Goal: Task Accomplishment & Management: Complete application form

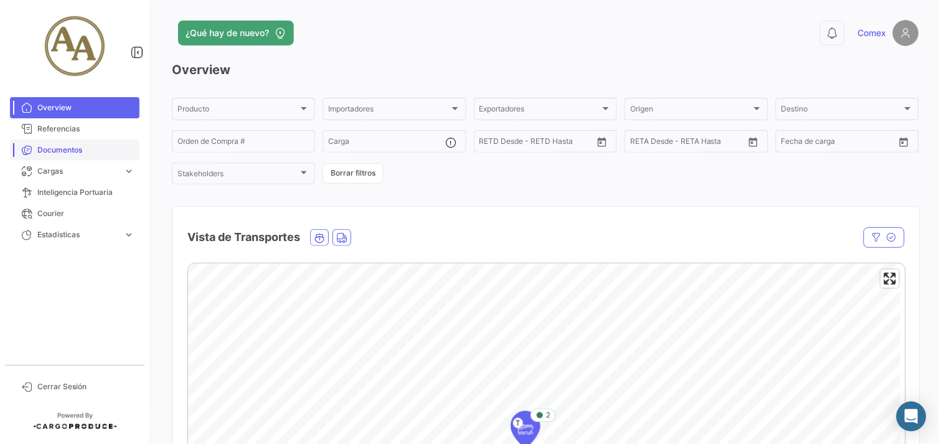
click at [60, 148] on span "Documentos" at bounding box center [85, 150] width 97 height 11
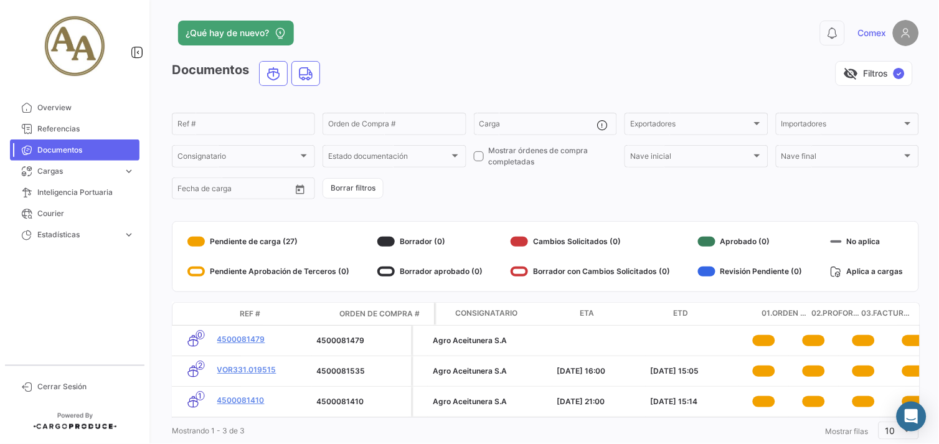
scroll to position [0, 128]
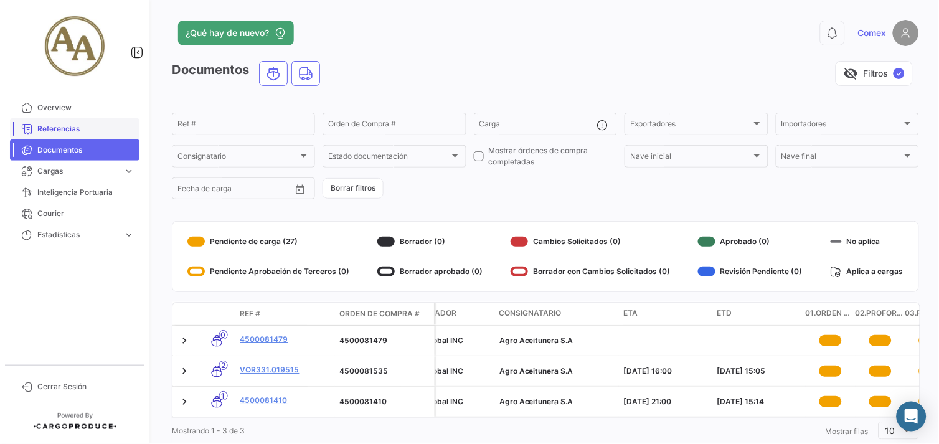
click at [74, 131] on span "Referencias" at bounding box center [85, 128] width 97 height 11
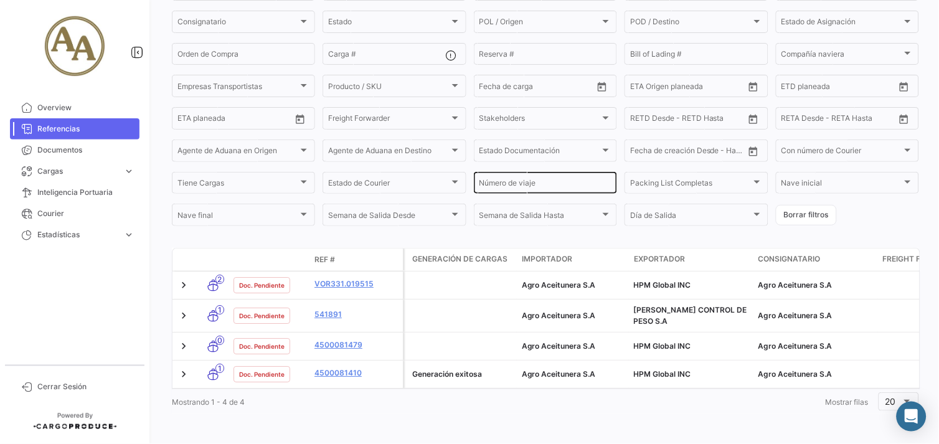
scroll to position [140, 0]
click at [65, 152] on span "Documentos" at bounding box center [85, 150] width 97 height 11
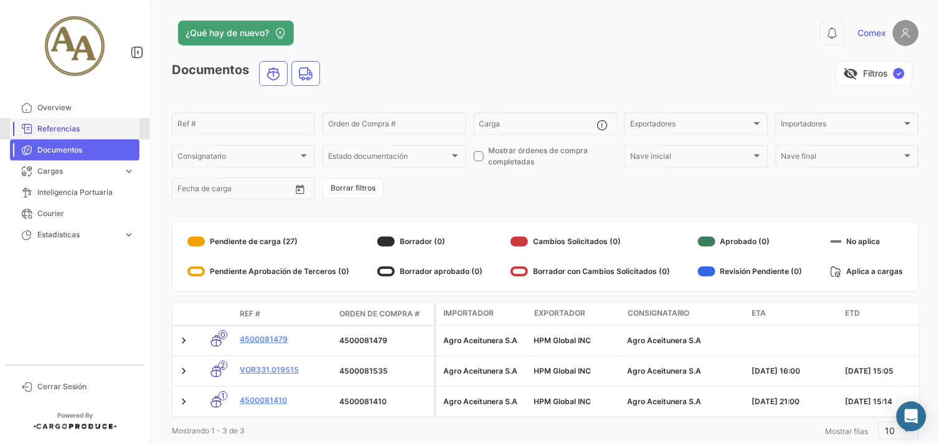
click at [48, 128] on span "Referencias" at bounding box center [85, 128] width 97 height 11
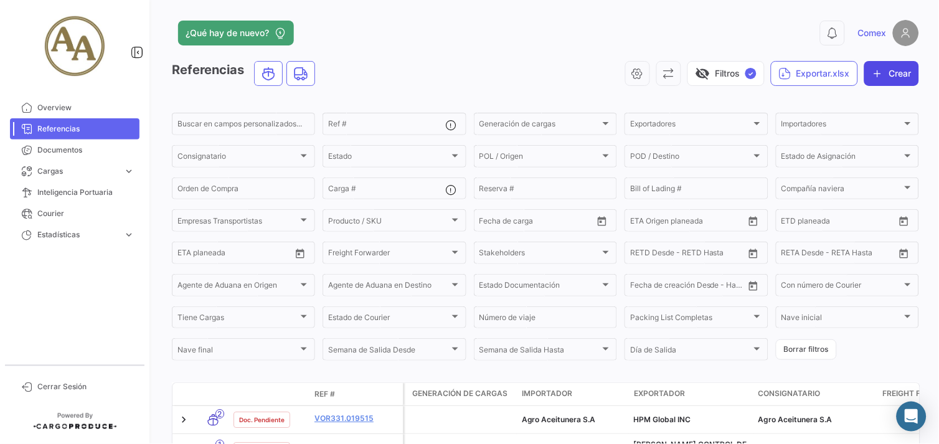
click at [888, 72] on button "Crear" at bounding box center [892, 73] width 55 height 25
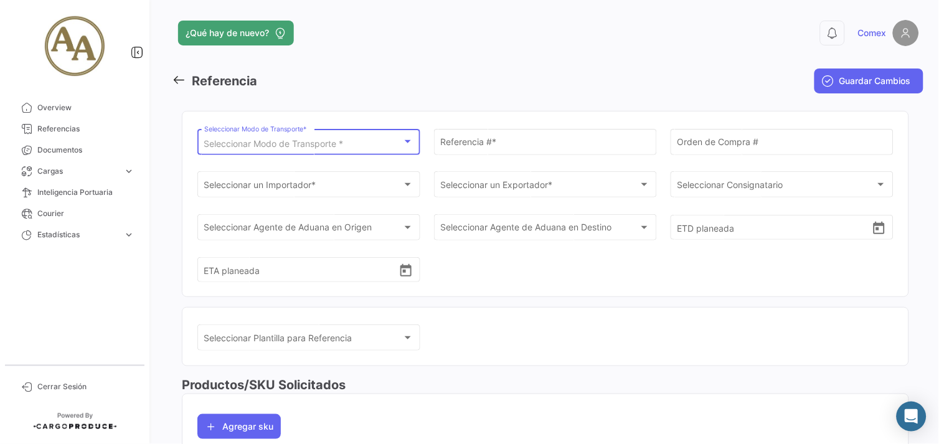
click at [391, 145] on div "Seleccionar Modo de Transporte *" at bounding box center [303, 144] width 199 height 11
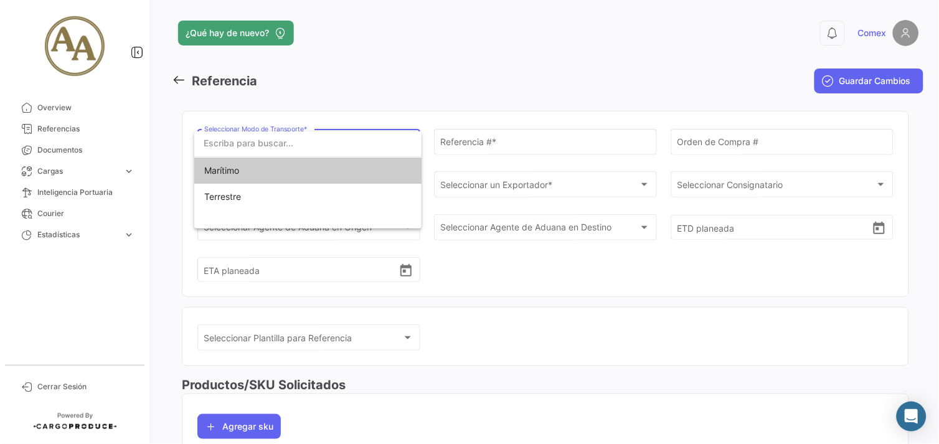
click at [285, 176] on span "Marítimo" at bounding box center [291, 171] width 174 height 26
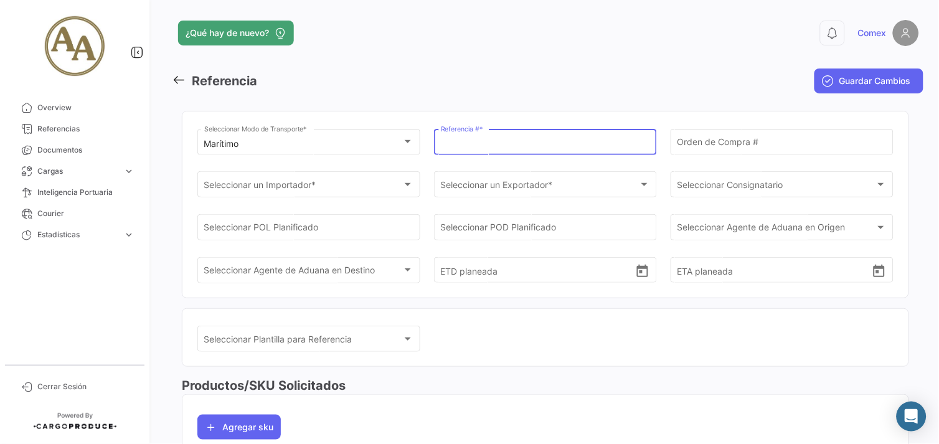
click at [521, 141] on input "Referencia # *" at bounding box center [546, 144] width 210 height 11
drag, startPoint x: 508, startPoint y: 141, endPoint x: 409, endPoint y: 134, distance: 99.3
click at [409, 134] on div "Marítimo Seleccionar Modo de Transporte * 4500081515 Referencia # * Orden de Co…" at bounding box center [545, 211] width 696 height 171
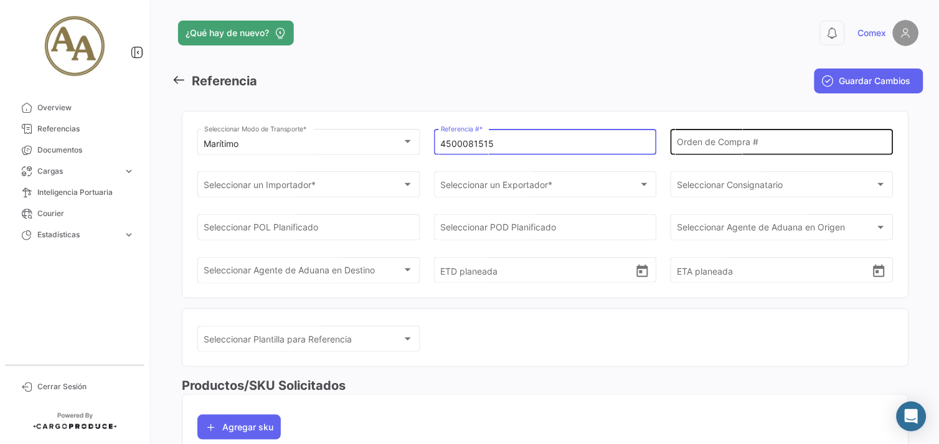
type input "4500081515"
click at [708, 135] on div "Orden de Compra #" at bounding box center [783, 140] width 210 height 29
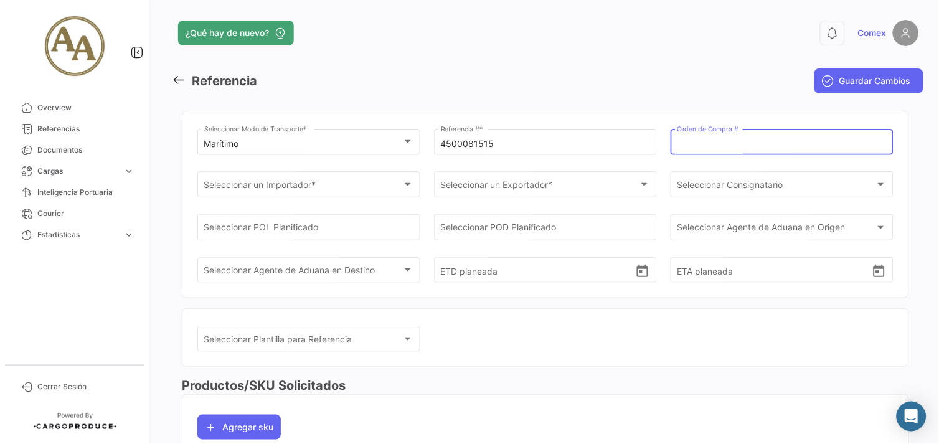
click at [713, 139] on input "Orden de Compra #" at bounding box center [783, 144] width 210 height 11
paste input "4500081515"
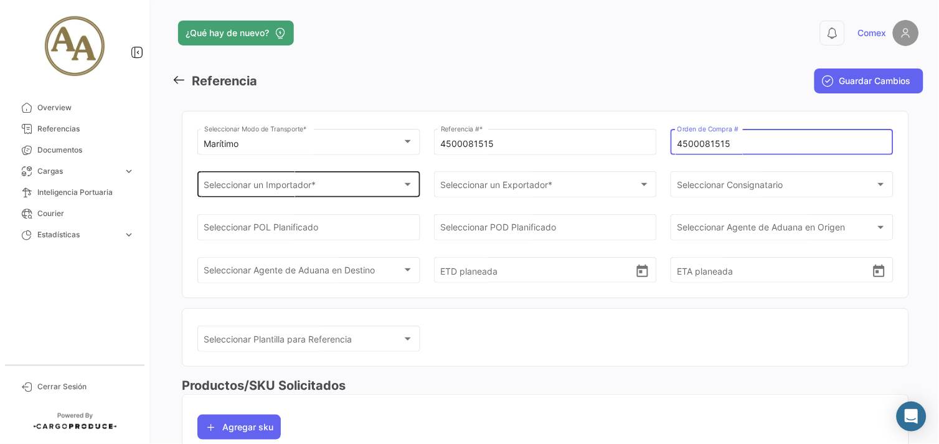
type input "4500081515"
click at [405, 188] on div at bounding box center [407, 184] width 11 height 10
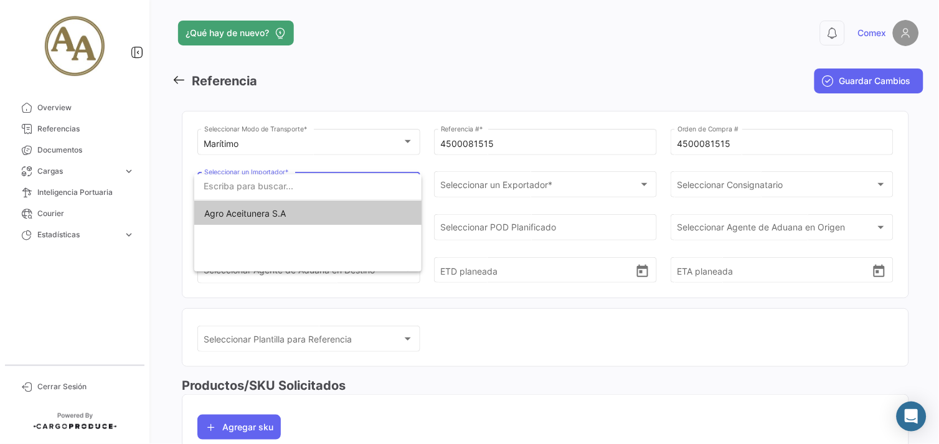
click at [311, 215] on span "Agro Aceitunera S.A" at bounding box center [307, 214] width 207 height 26
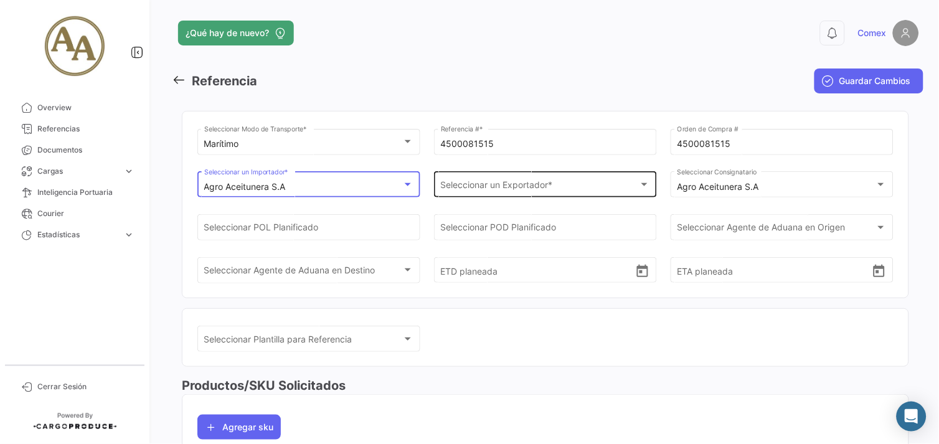
click at [496, 191] on span "Seleccionar un Exportador *" at bounding box center [540, 187] width 199 height 11
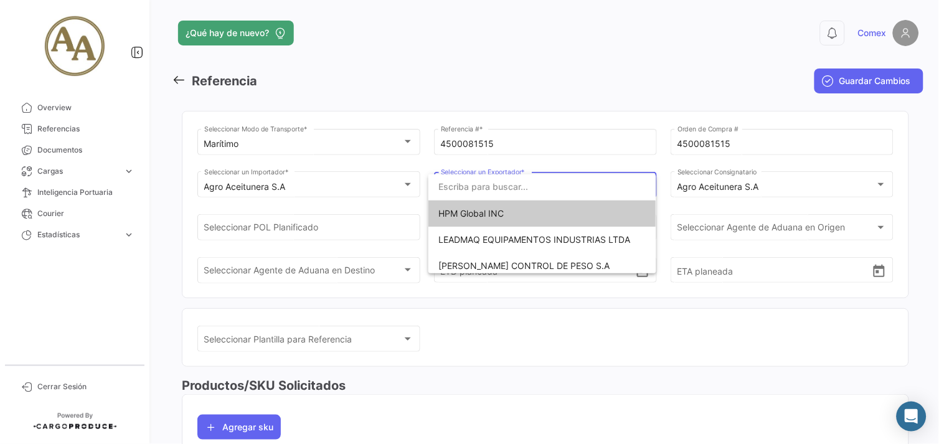
click at [547, 214] on span "HPM Global INC" at bounding box center [542, 214] width 207 height 26
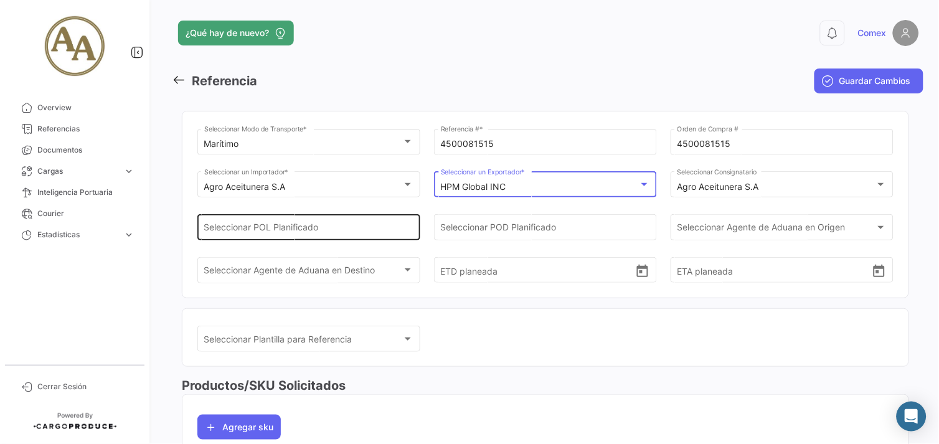
click at [327, 229] on input "Seleccionar POL Planificado" at bounding box center [309, 230] width 210 height 11
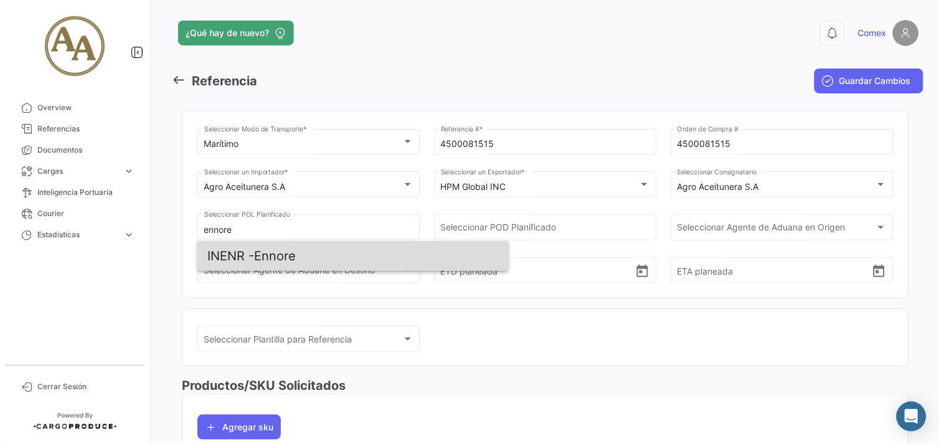
click at [353, 255] on span "INENR - [GEOGRAPHIC_DATA]" at bounding box center [353, 256] width 292 height 30
type input "Ennore"
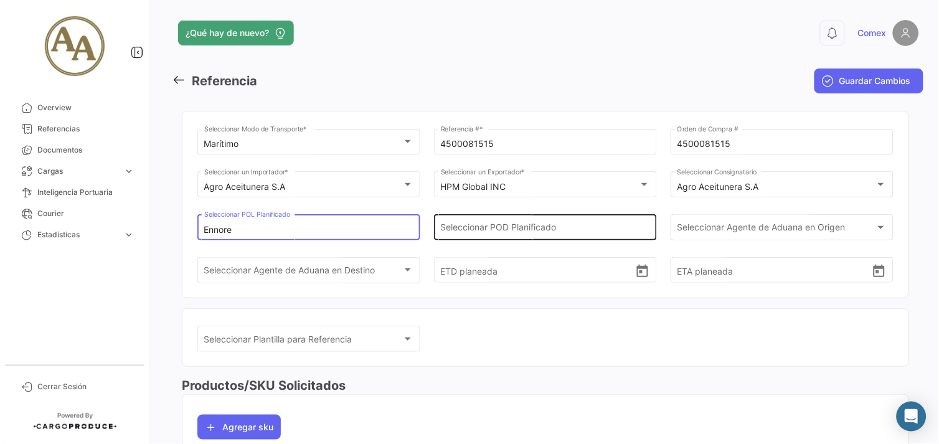
click at [470, 226] on input "Seleccionar POD Planificado" at bounding box center [546, 230] width 210 height 11
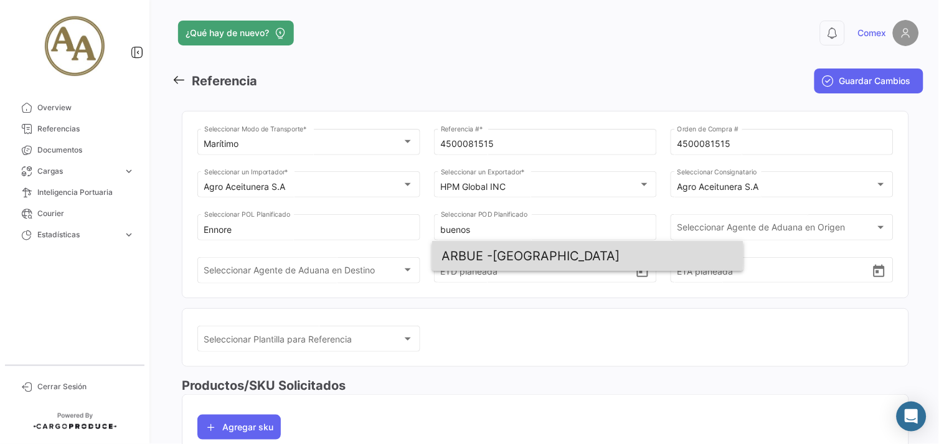
click at [543, 252] on span "ARBUE - [GEOGRAPHIC_DATA]" at bounding box center [588, 256] width 292 height 30
type input "[GEOGRAPHIC_DATA]"
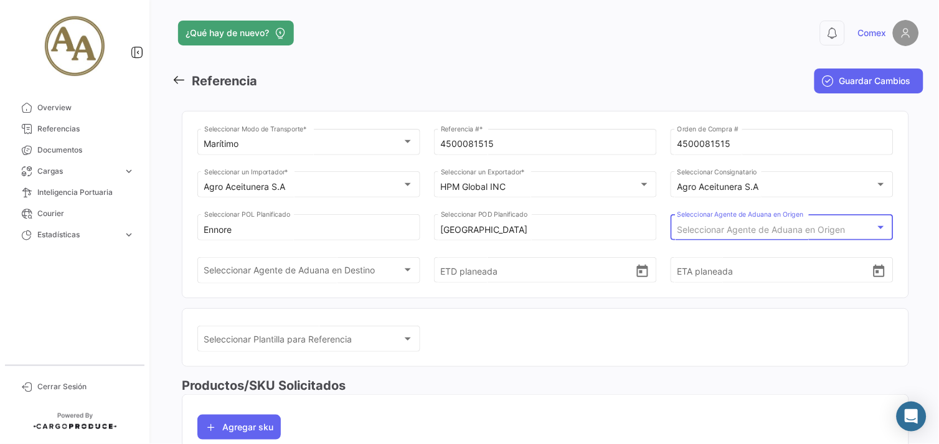
click at [742, 229] on span "Seleccionar Agente de Aduana en Origen" at bounding box center [762, 229] width 168 height 11
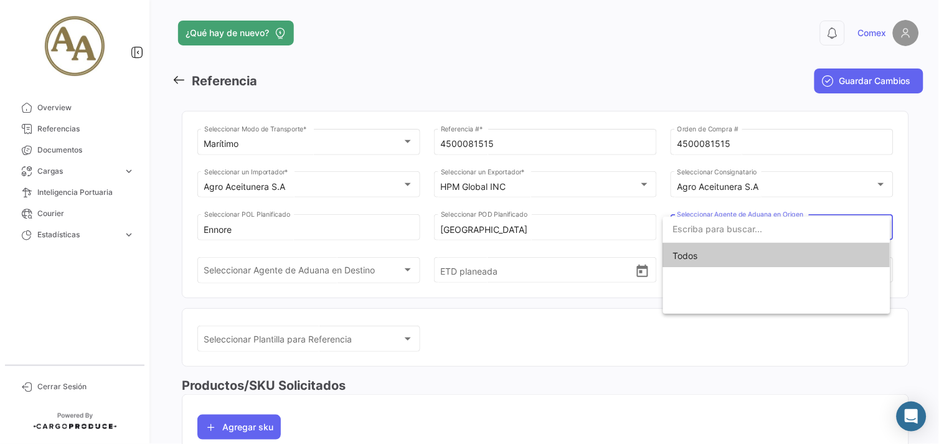
click at [733, 250] on span "Todos" at bounding box center [776, 256] width 207 height 26
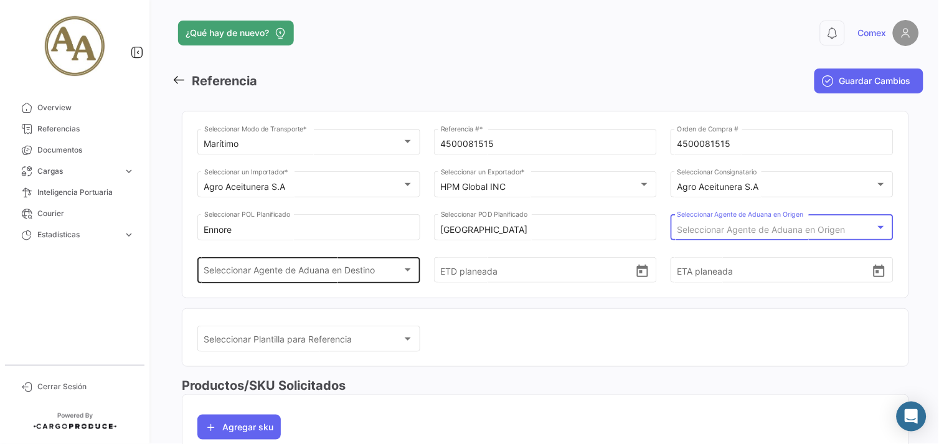
click at [399, 277] on div "Seleccionar Agente de Aduana en Destino" at bounding box center [303, 272] width 199 height 11
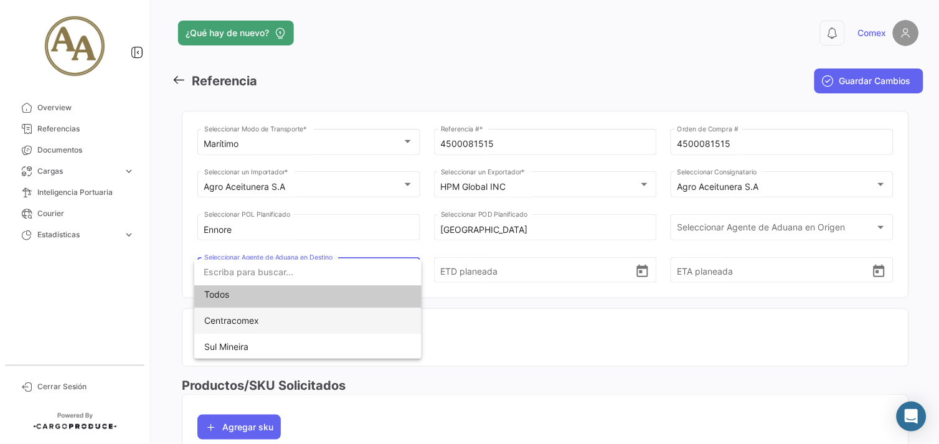
scroll to position [5, 0]
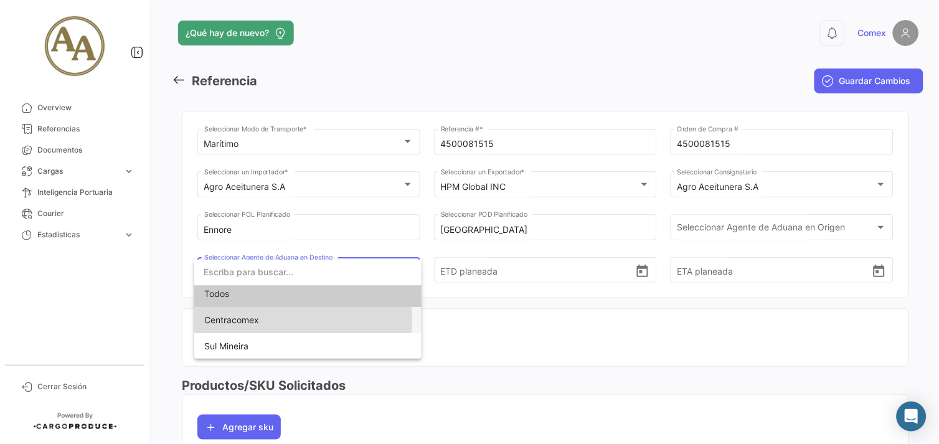
click at [275, 320] on span "Centracomex" at bounding box center [307, 320] width 207 height 26
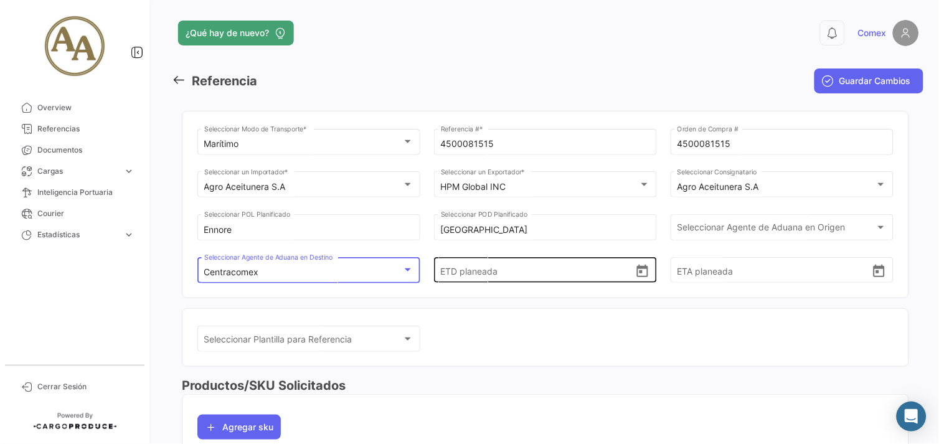
click at [532, 274] on input "ETD planeada" at bounding box center [538, 271] width 195 height 44
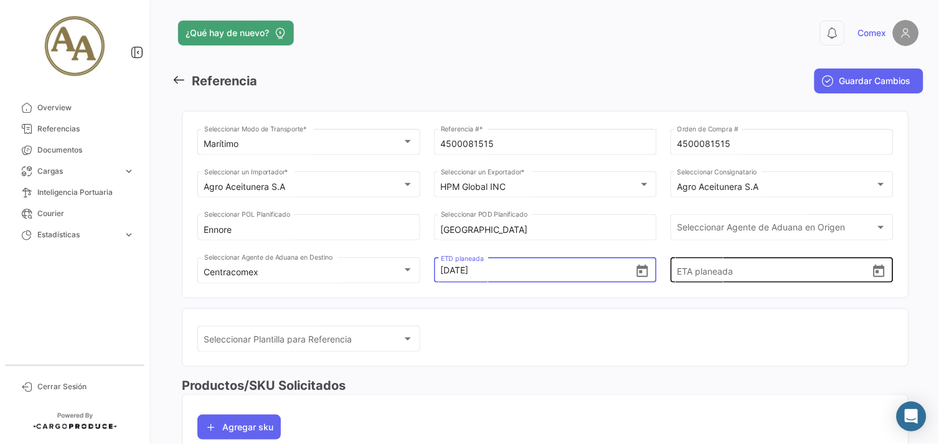
type input "[DATE] 00:00"
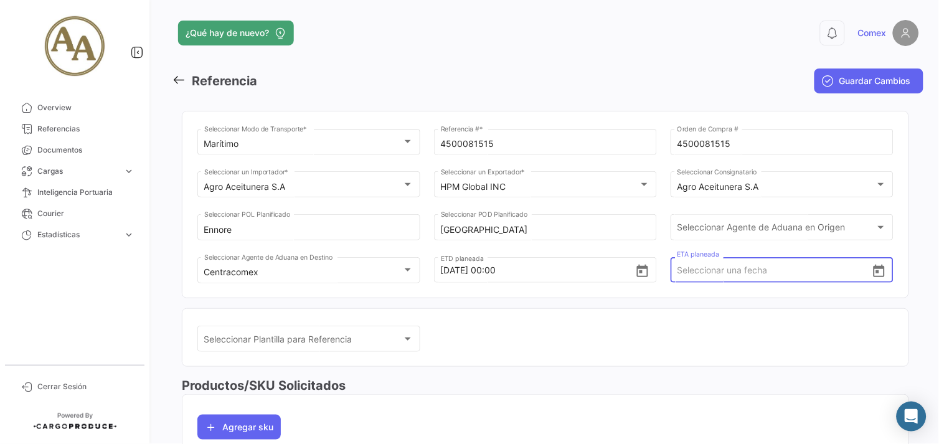
click at [756, 274] on input "ETA planeada" at bounding box center [775, 271] width 195 height 44
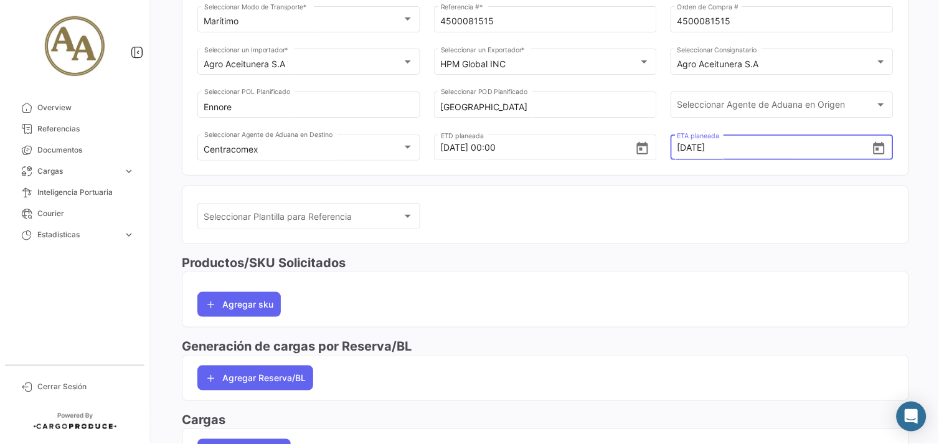
scroll to position [207, 0]
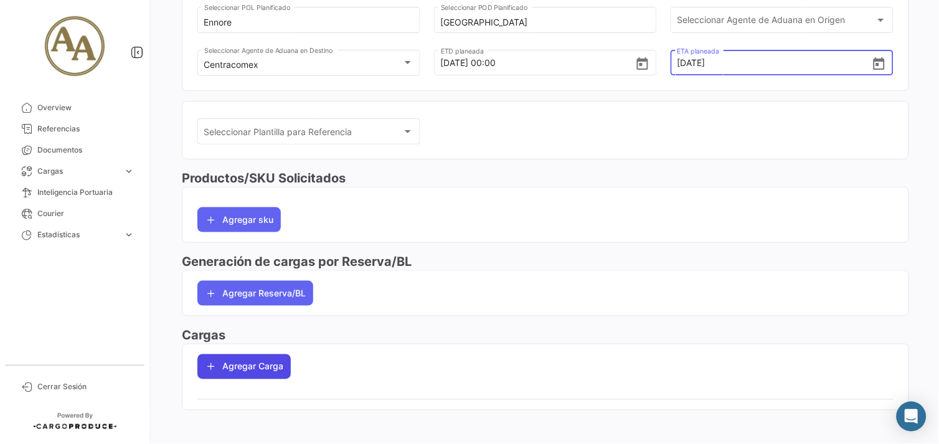
type input "[DATE] 00:00"
click at [251, 376] on button "Agregar Carga" at bounding box center [243, 366] width 93 height 25
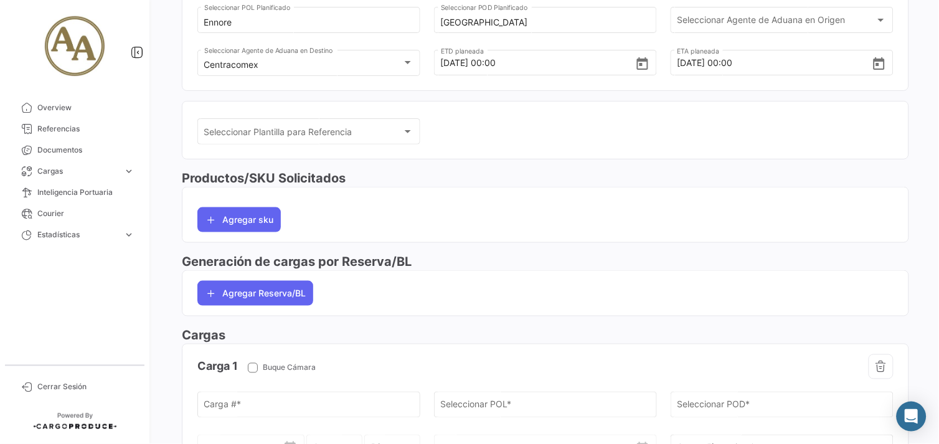
scroll to position [277, 0]
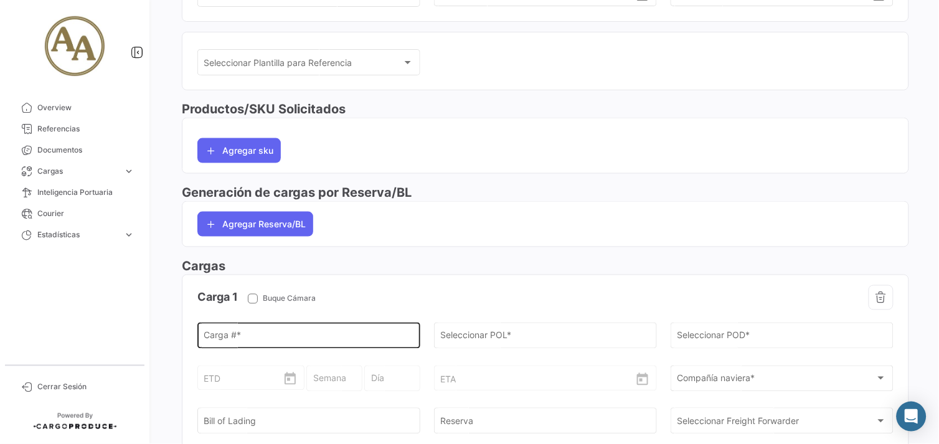
click at [308, 324] on div "Carga # *" at bounding box center [309, 334] width 210 height 29
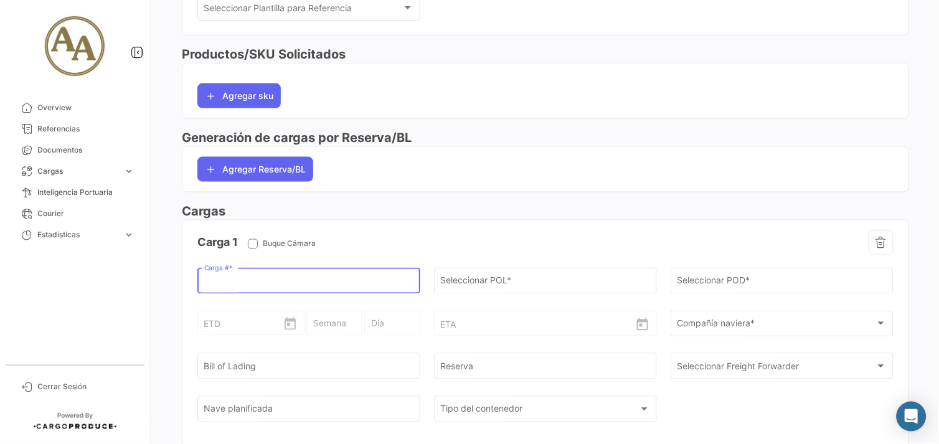
scroll to position [415, 0]
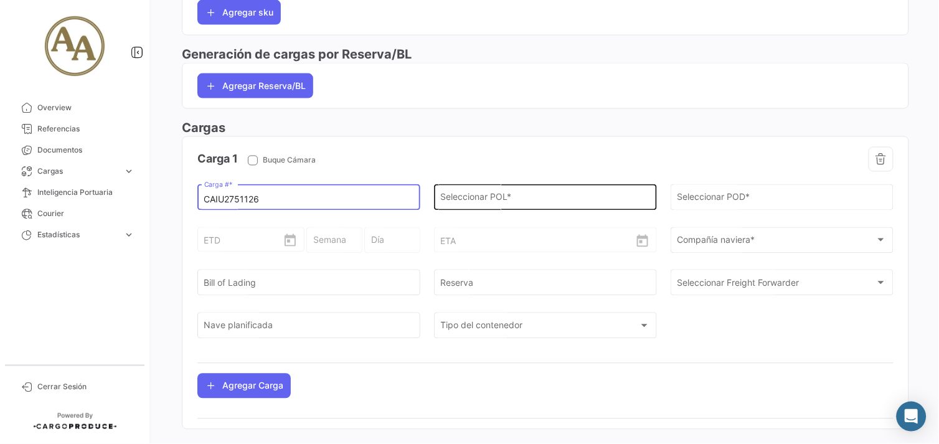
type input "CAIU2751126"
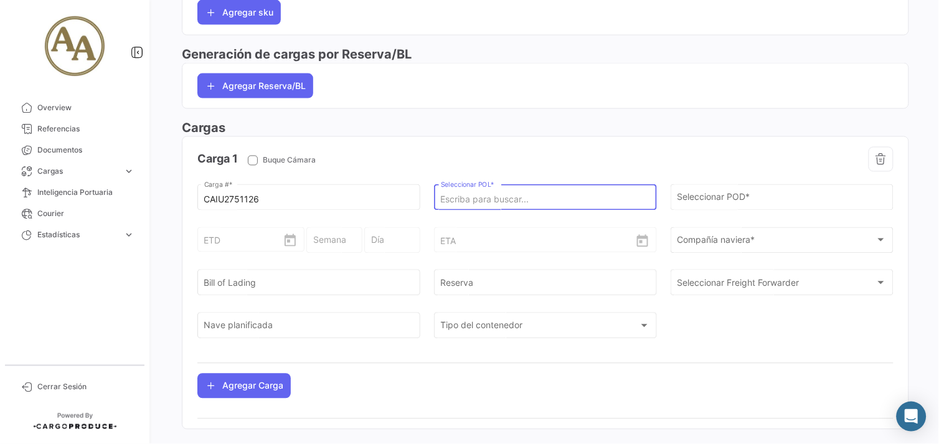
click at [511, 199] on input "Seleccionar POL *" at bounding box center [546, 200] width 210 height 11
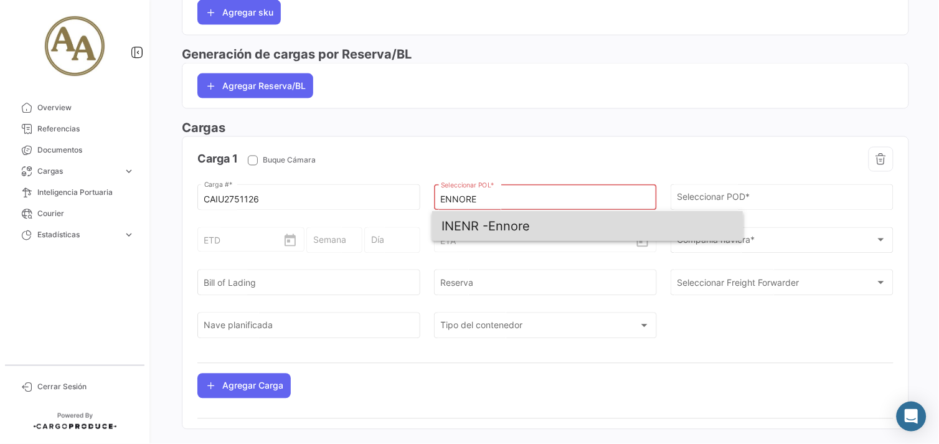
click at [517, 232] on span "INENR - [GEOGRAPHIC_DATA]" at bounding box center [588, 226] width 292 height 30
type input "Ennore"
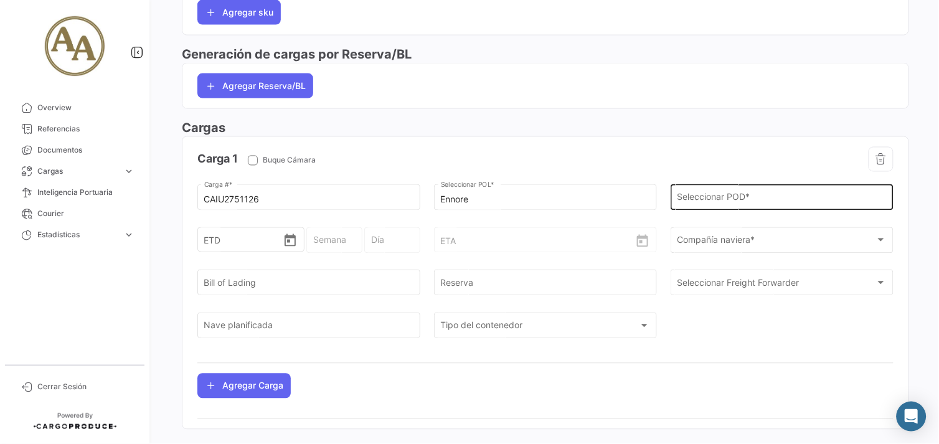
click at [757, 193] on div "Seleccionar POD *" at bounding box center [783, 196] width 210 height 29
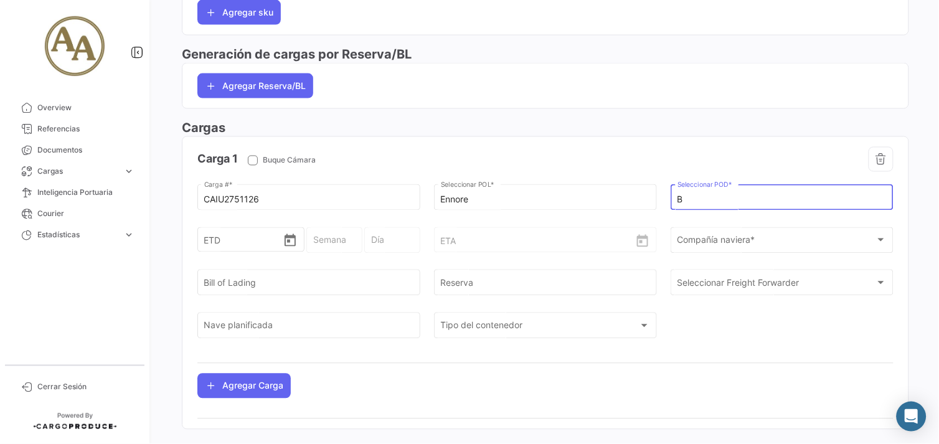
click at [757, 196] on input "B" at bounding box center [783, 200] width 210 height 11
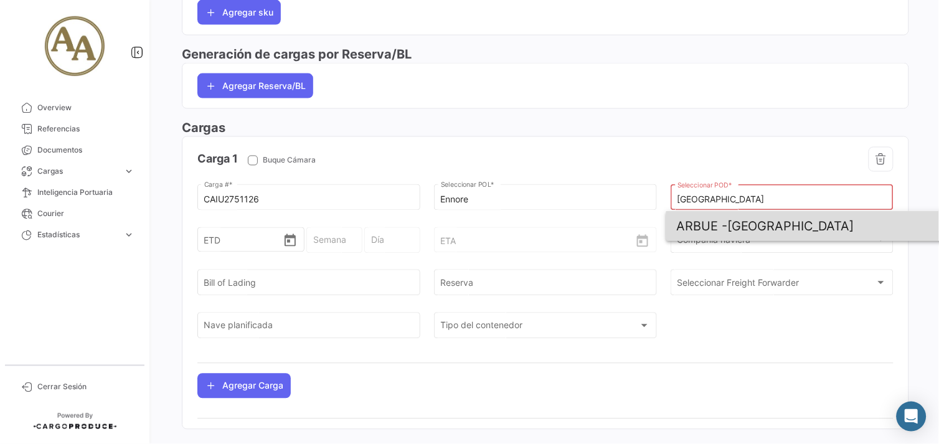
click at [774, 231] on span "ARBUE - [GEOGRAPHIC_DATA]" at bounding box center [823, 226] width 292 height 30
type input "[GEOGRAPHIC_DATA]"
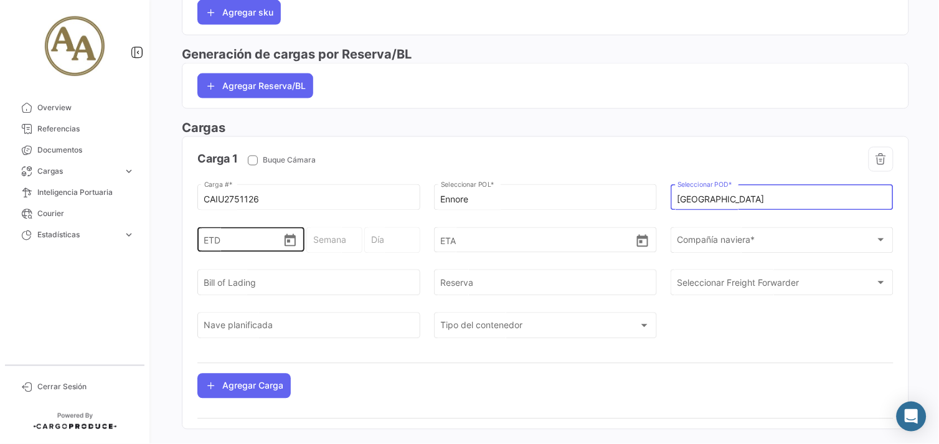
click at [240, 243] on input "ETD" at bounding box center [243, 240] width 79 height 44
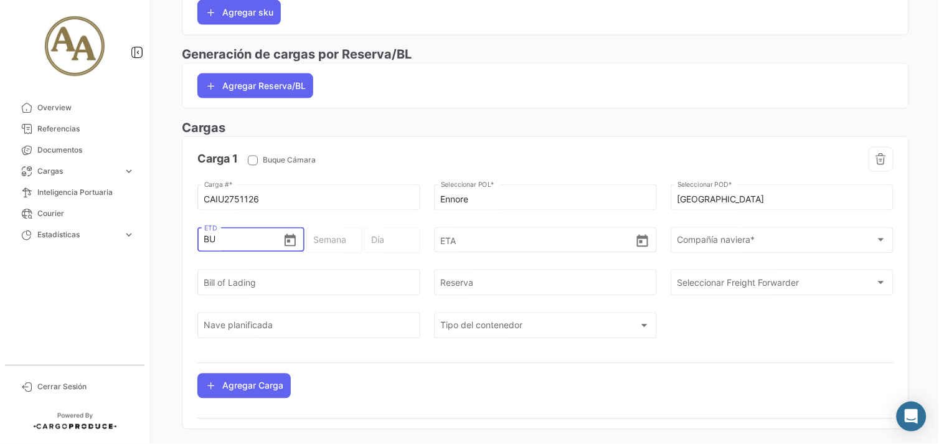
type input "B"
type input "2"
type input "31 - 2025"
type input "Sábado"
type input "26"
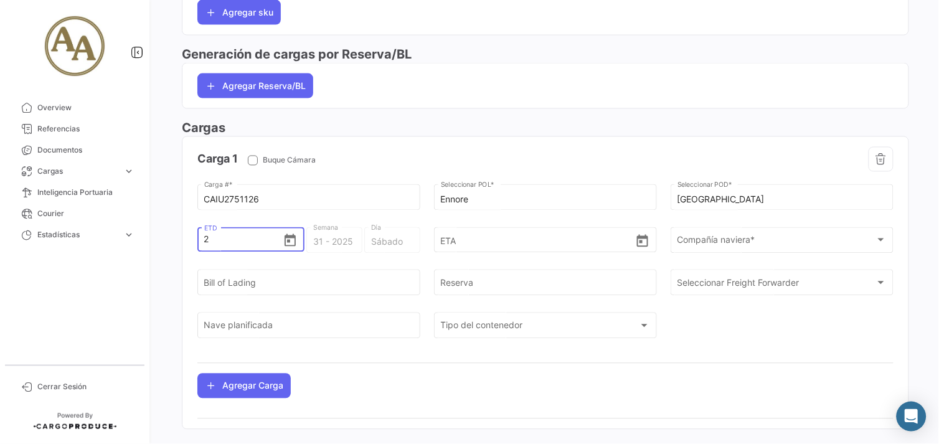
type input "35 - 2025"
type input "Martes"
type input "26/0"
type input "26/08"
type input "35 - 2025"
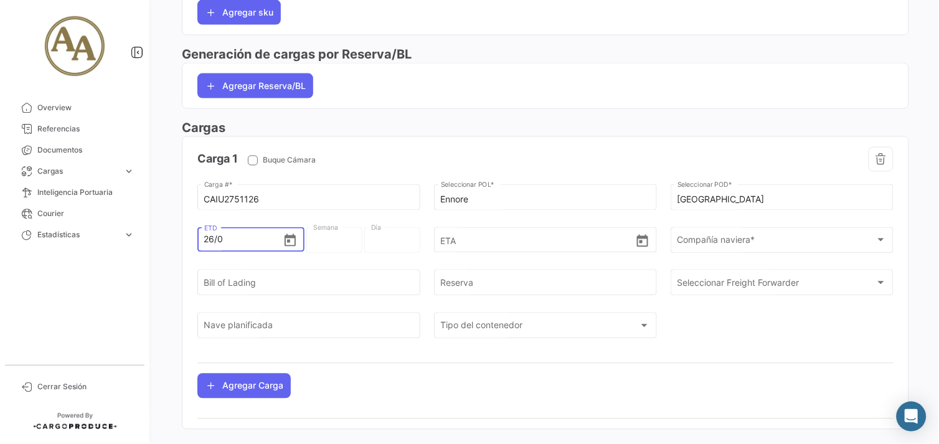
type input "Martes"
type input "26/08/2"
type input "35 - 2"
type input "Lunes"
type input "[DATE]"
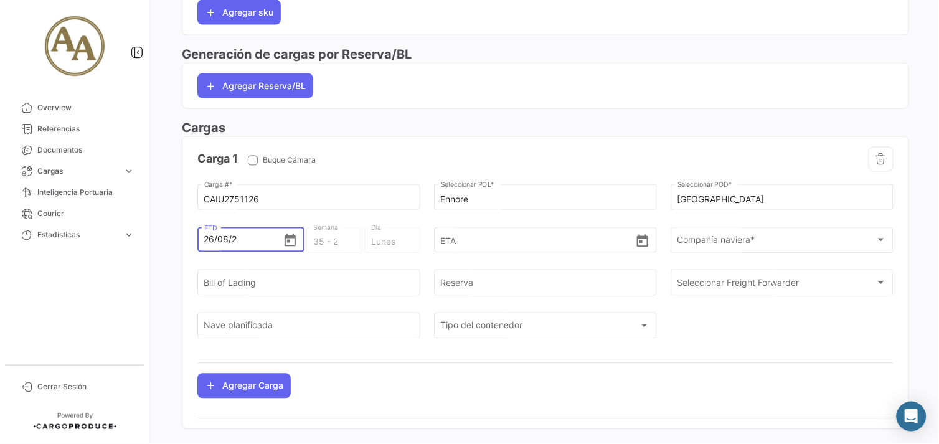
type input "34 - 2029"
type input "[PERSON_NAME]"
type input "26/08/292"
type input "34 - 292"
type input "Viernes"
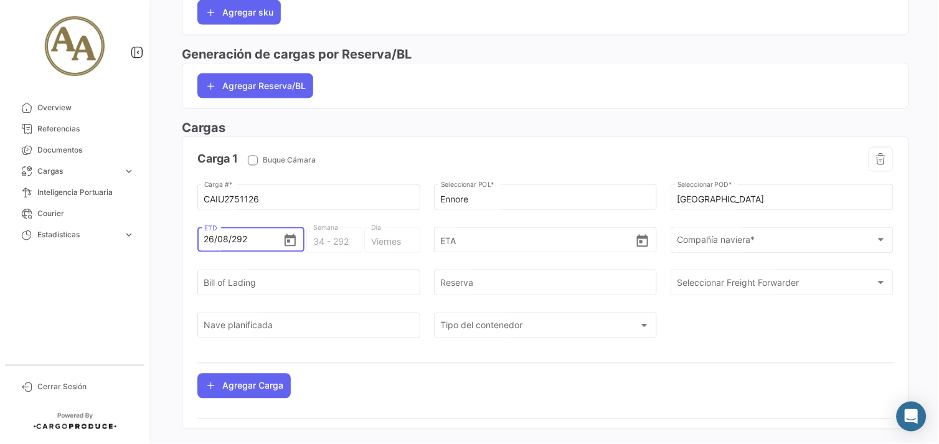
type input "[DATE]"
type input "34 - 2925"
type input "[PERSON_NAME]"
type input "26/08/225"
type input "34 - 225"
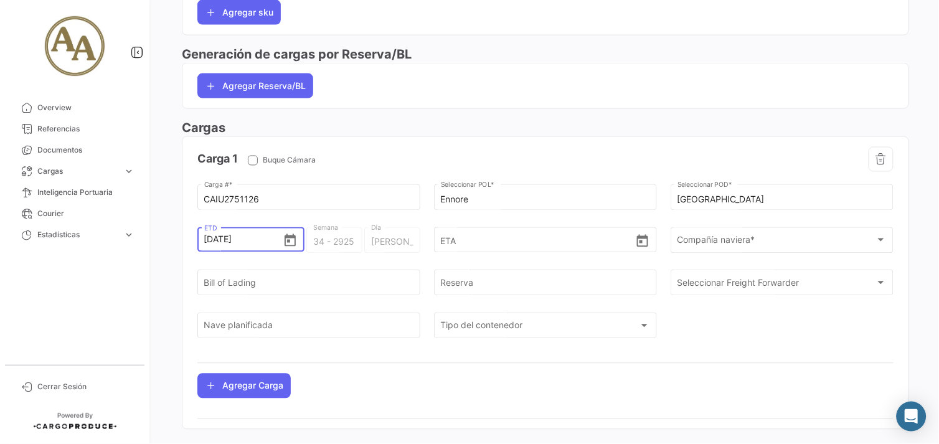
type input "Viernes"
type input "[DATE]"
type input "35 - 2025"
type input "Martes"
type input "[DATE] 00:00"
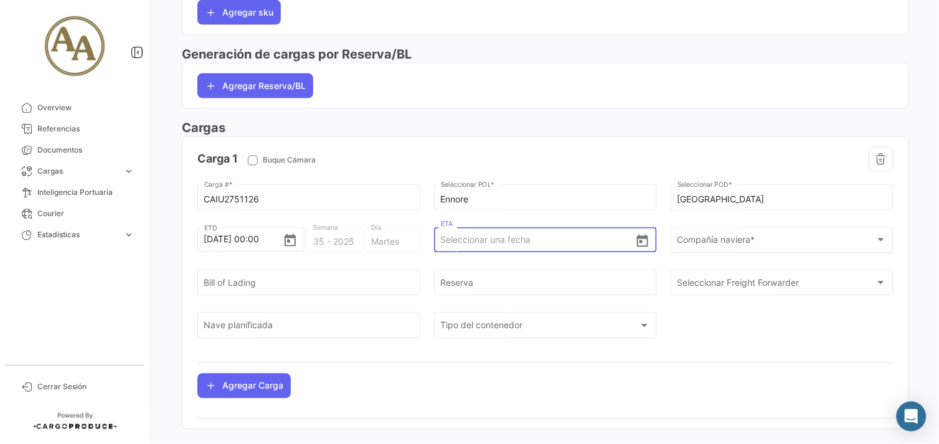
click at [501, 247] on input "ETA" at bounding box center [538, 241] width 195 height 44
type input "[DATE] 00:00"
click at [769, 244] on div "Compañía naviera *" at bounding box center [777, 242] width 199 height 11
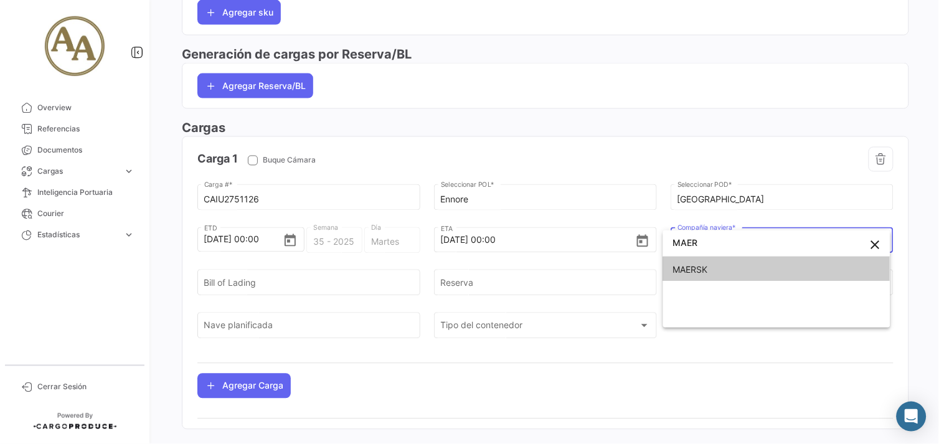
type input "MAER"
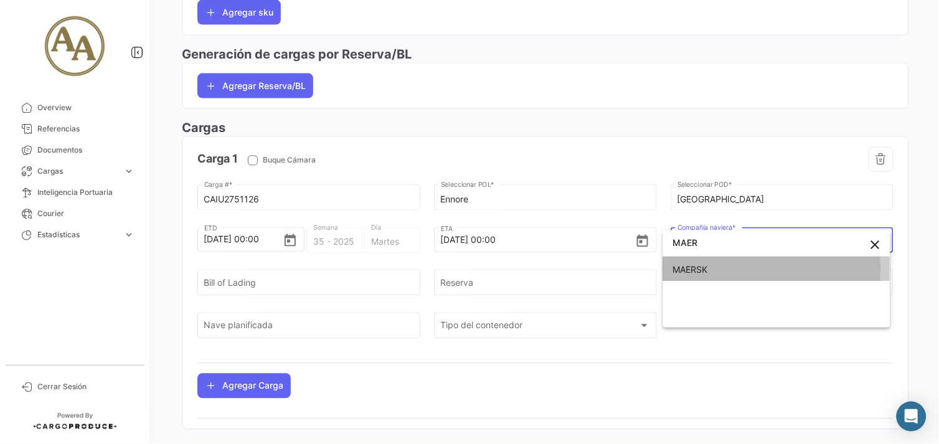
click at [736, 268] on span "MAERSK" at bounding box center [776, 270] width 207 height 26
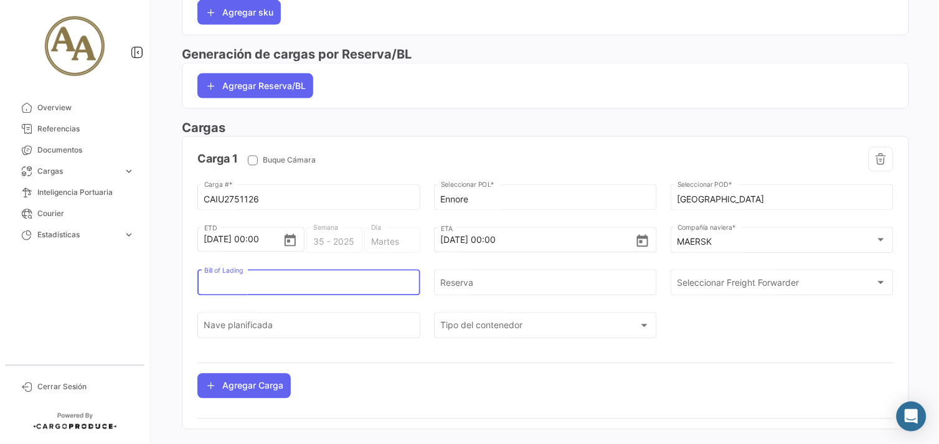
click at [343, 288] on input "Bill of Lading" at bounding box center [309, 285] width 210 height 11
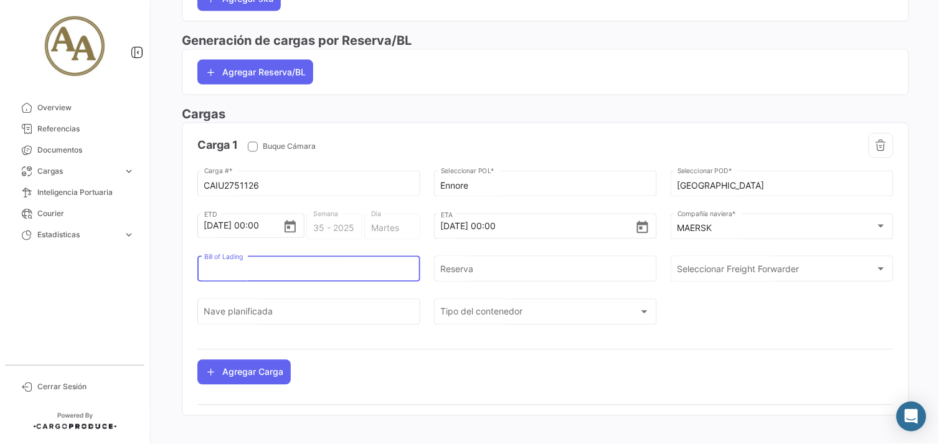
scroll to position [442, 0]
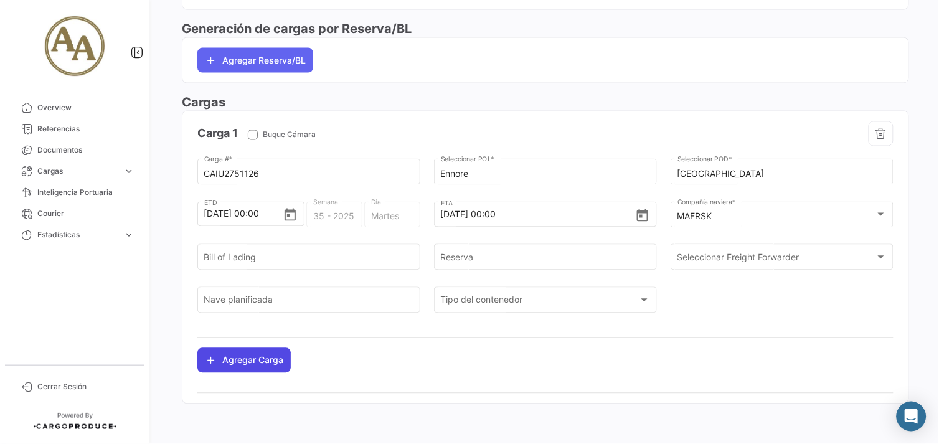
click at [274, 359] on button "Agregar Carga" at bounding box center [243, 360] width 93 height 25
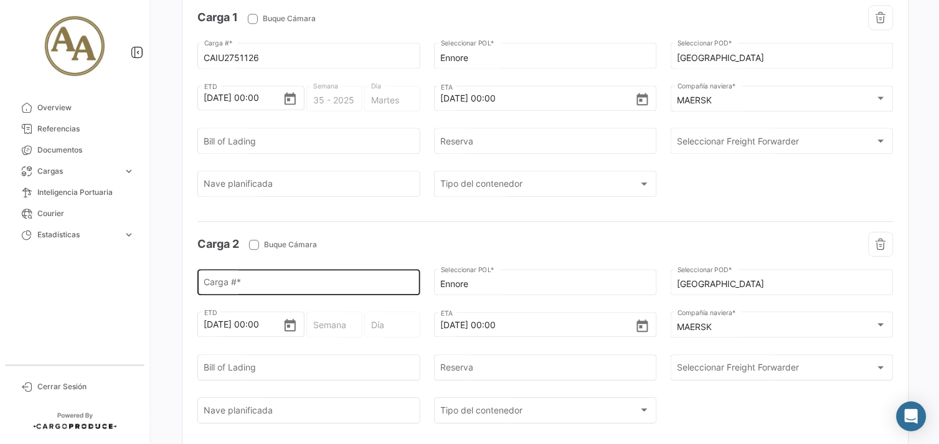
scroll to position [581, 0]
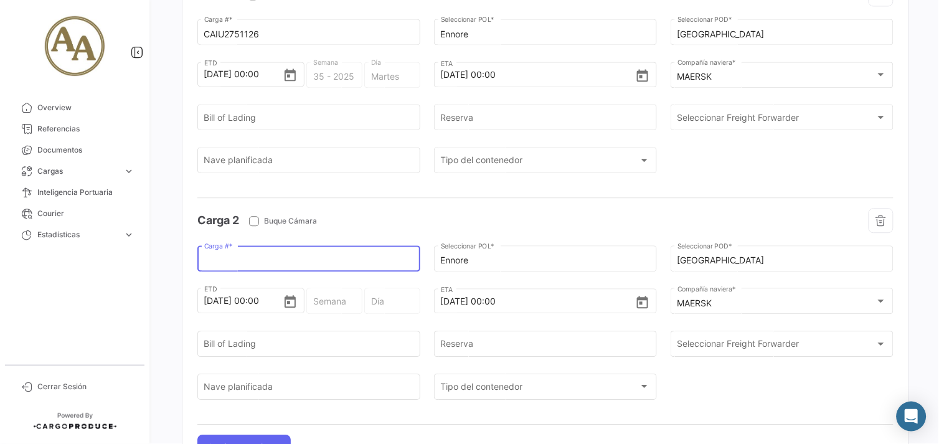
click at [304, 262] on input "Carga # *" at bounding box center [309, 260] width 210 height 11
click at [253, 267] on input "Carga # *" at bounding box center [309, 261] width 210 height 11
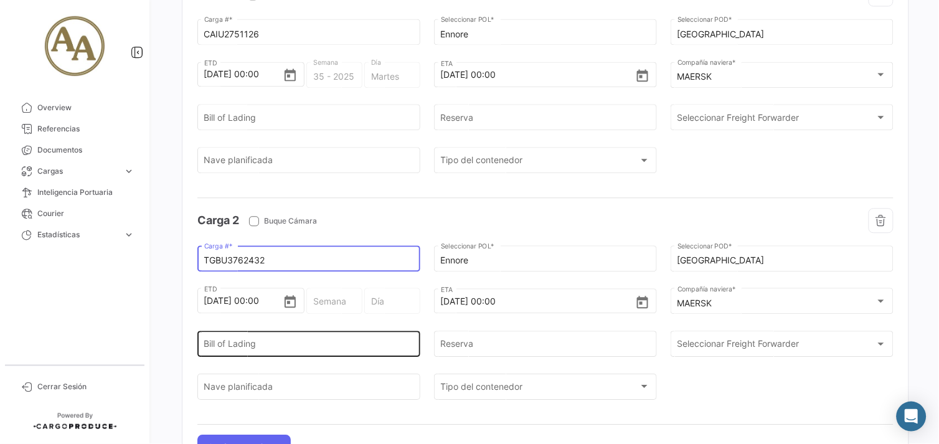
type input "TGBU3762432"
click at [343, 336] on div "Bill of Lading" at bounding box center [309, 342] width 210 height 29
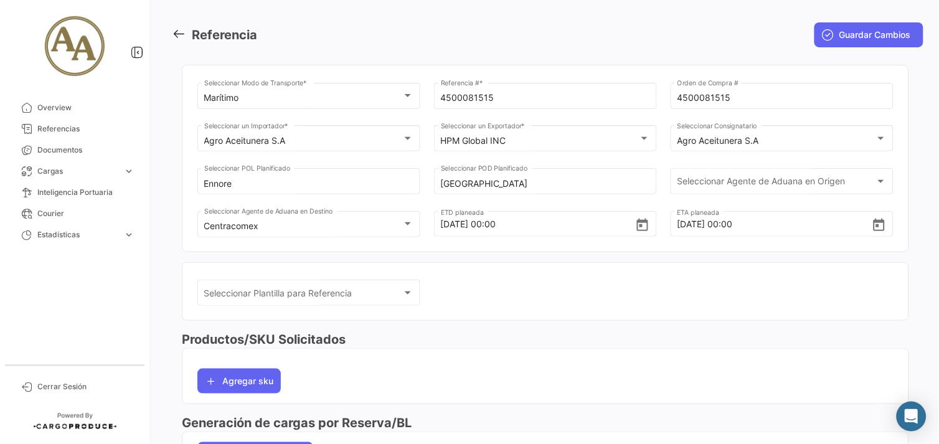
scroll to position [0, 0]
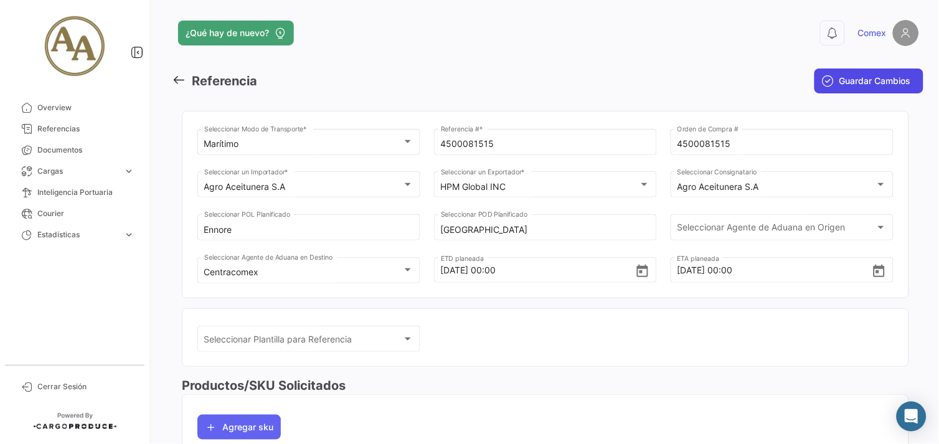
click at [851, 79] on span "Guardar Cambios" at bounding box center [876, 81] width 72 height 12
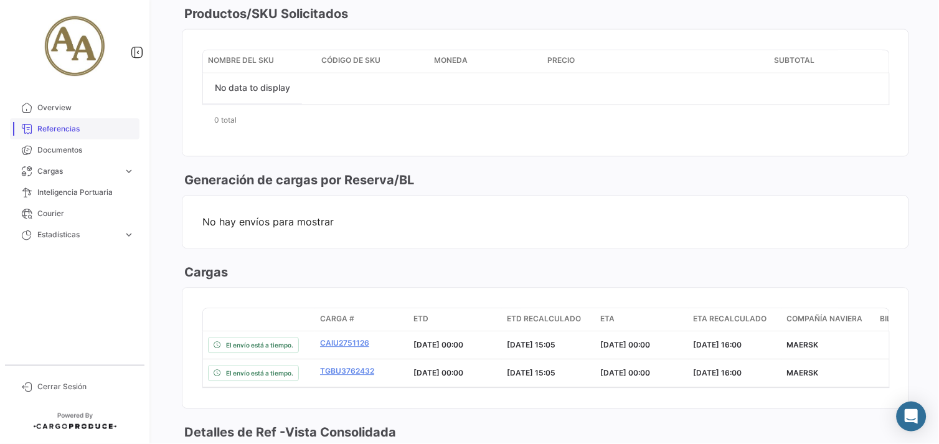
click at [63, 123] on span "Referencias" at bounding box center [85, 128] width 97 height 11
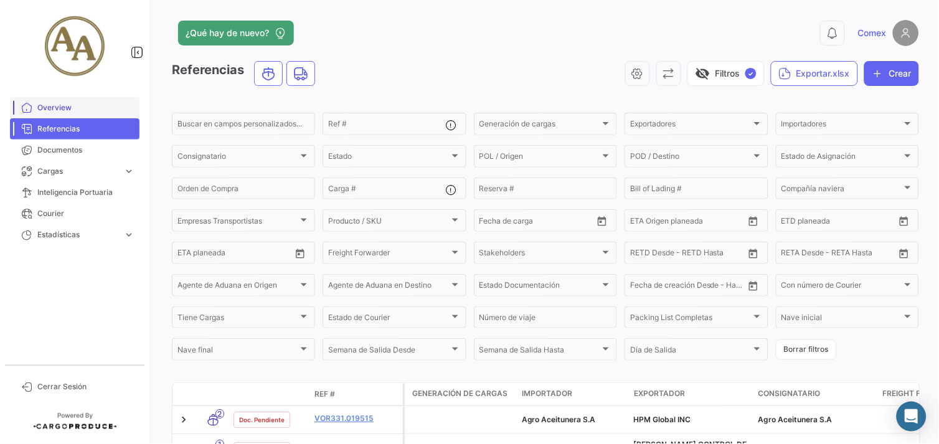
click at [58, 104] on span "Overview" at bounding box center [85, 107] width 97 height 11
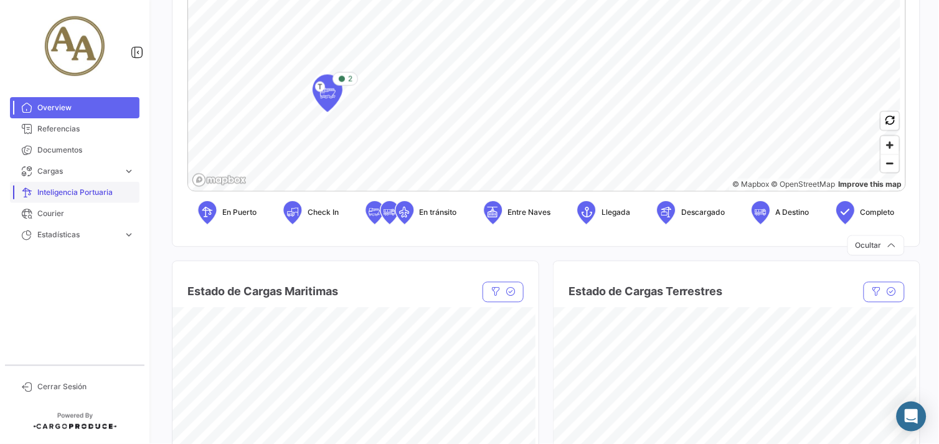
scroll to position [346, 0]
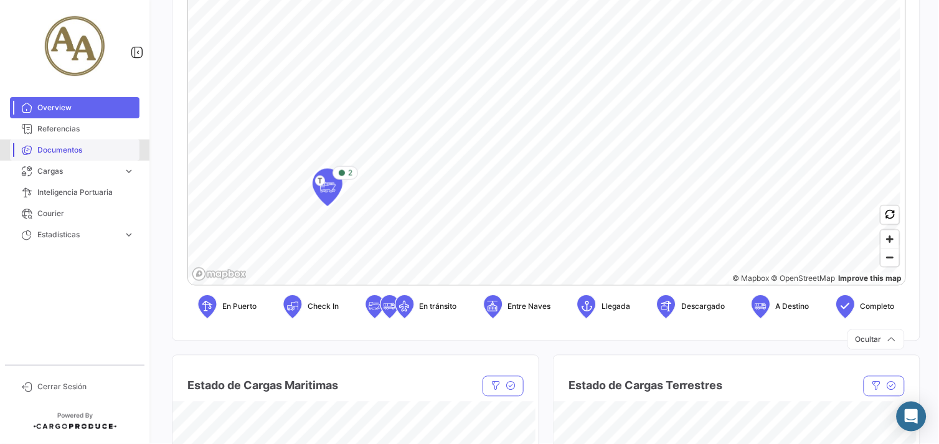
click at [58, 150] on span "Documentos" at bounding box center [85, 150] width 97 height 11
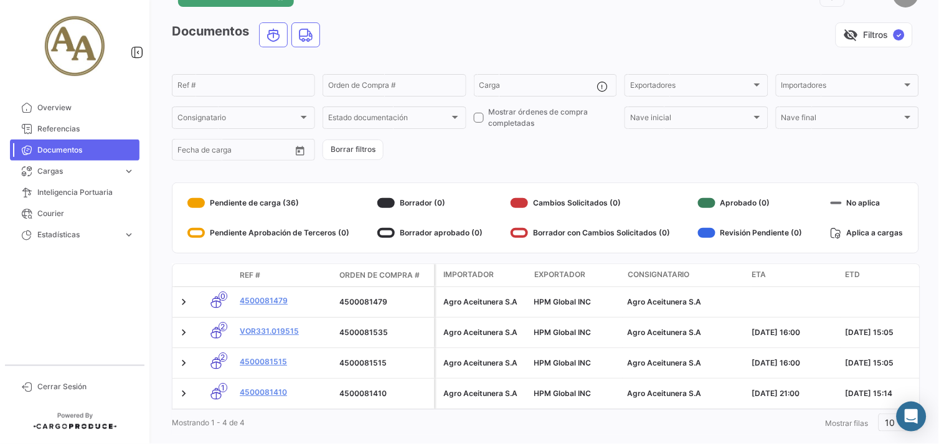
scroll to position [70, 0]
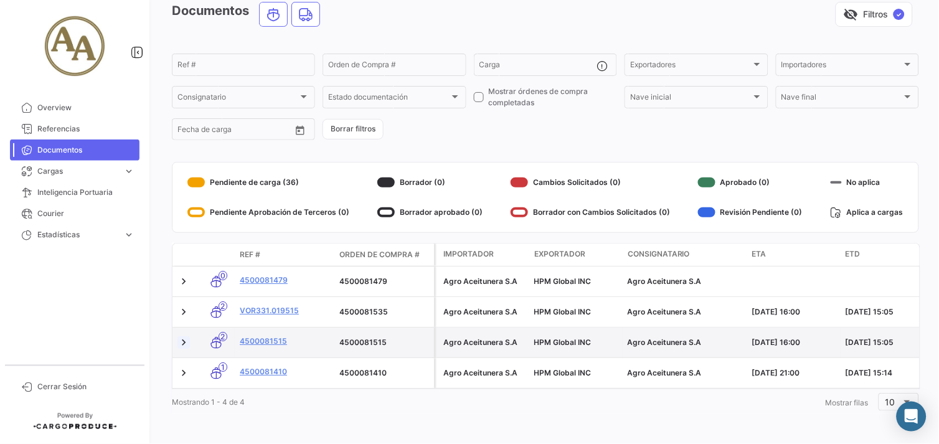
click at [181, 336] on link at bounding box center [184, 342] width 12 height 12
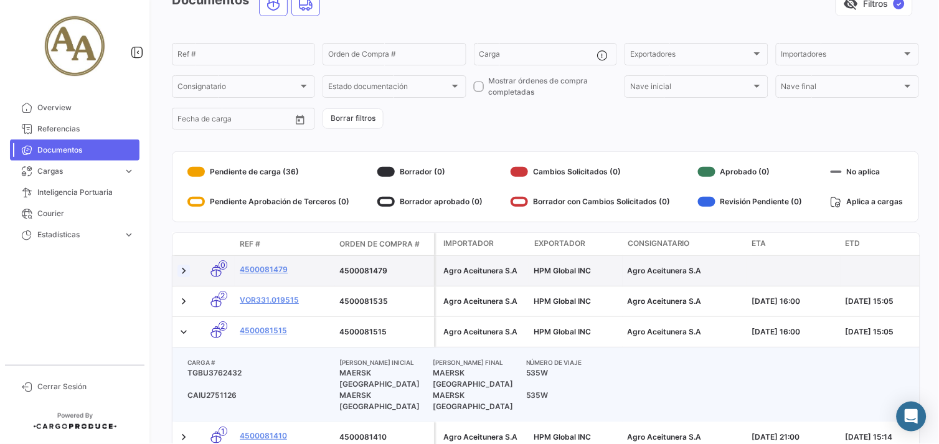
click at [184, 271] on link at bounding box center [184, 271] width 12 height 12
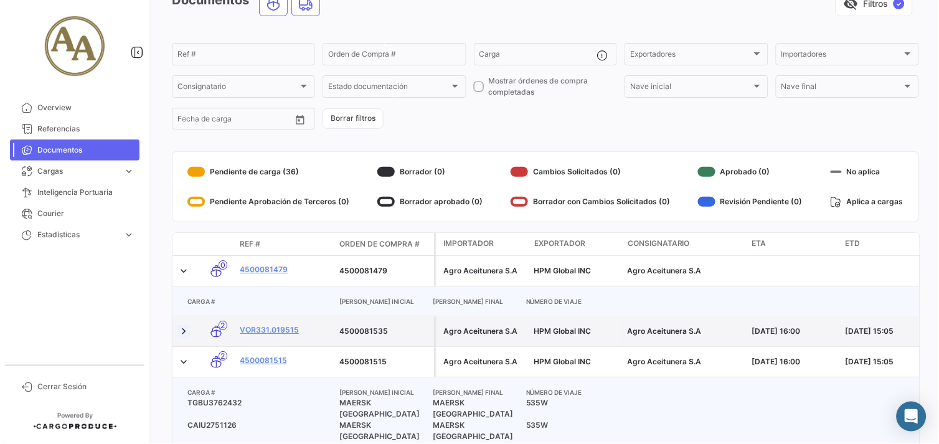
click at [187, 331] on link at bounding box center [184, 331] width 12 height 12
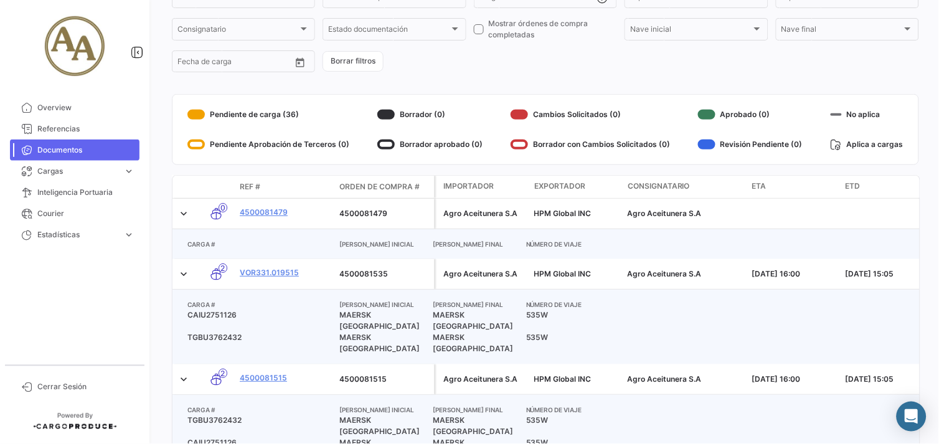
scroll to position [208, 0]
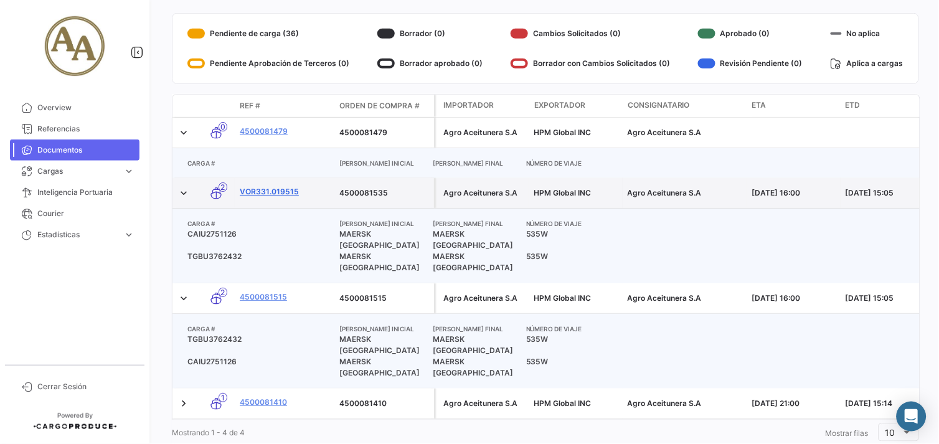
click at [272, 188] on link "VOR331.019515" at bounding box center [285, 191] width 90 height 11
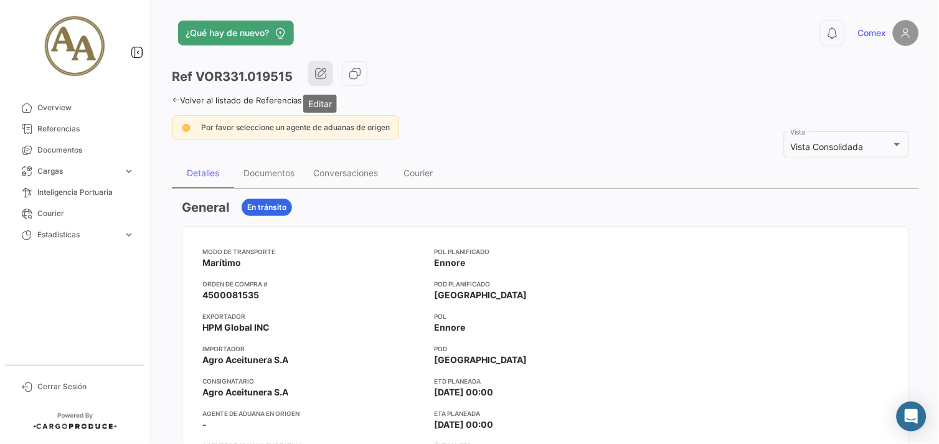
click at [318, 80] on button "button" at bounding box center [320, 73] width 25 height 25
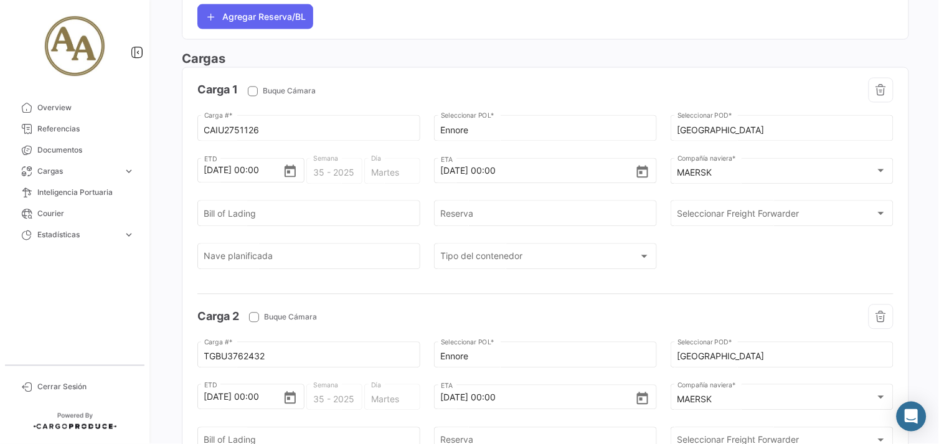
scroll to position [415, 0]
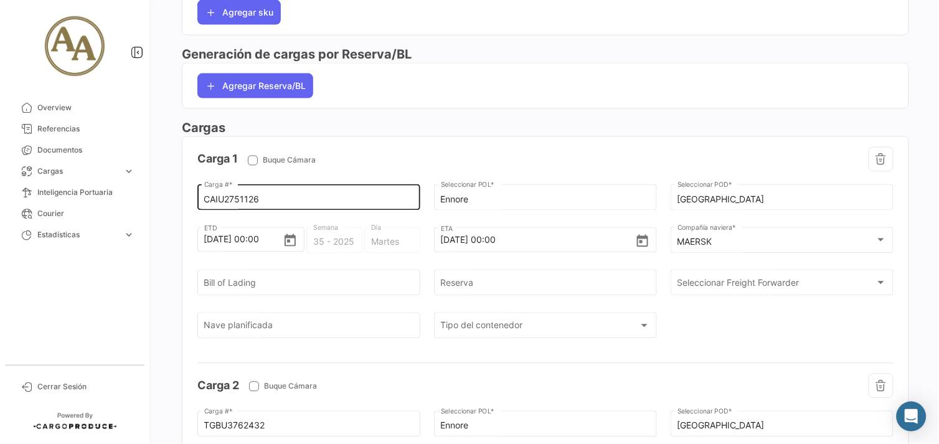
click at [363, 191] on div "CAIU2751126 Carga # *" at bounding box center [309, 196] width 210 height 29
click at [358, 196] on input "CAIU2751126" at bounding box center [309, 200] width 210 height 11
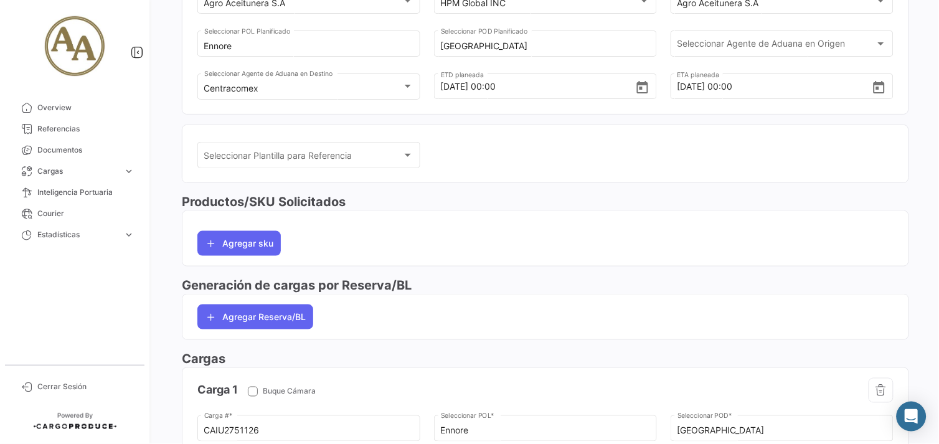
scroll to position [0, 0]
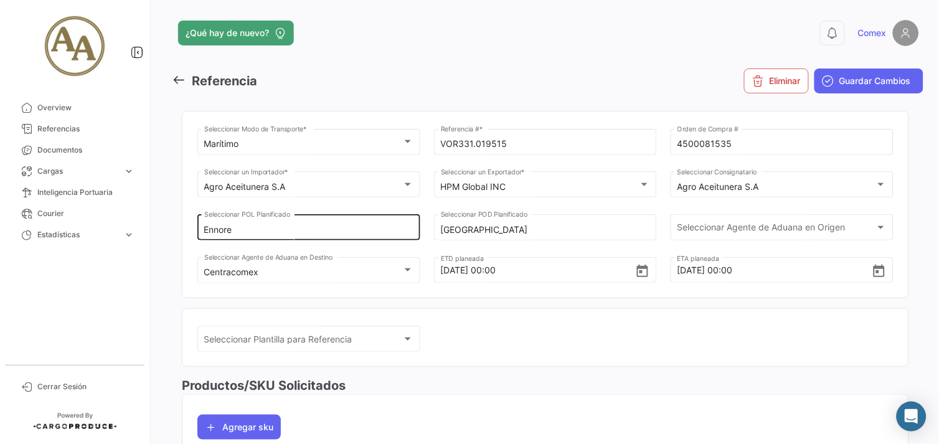
click at [325, 229] on input "Ennore" at bounding box center [309, 230] width 210 height 11
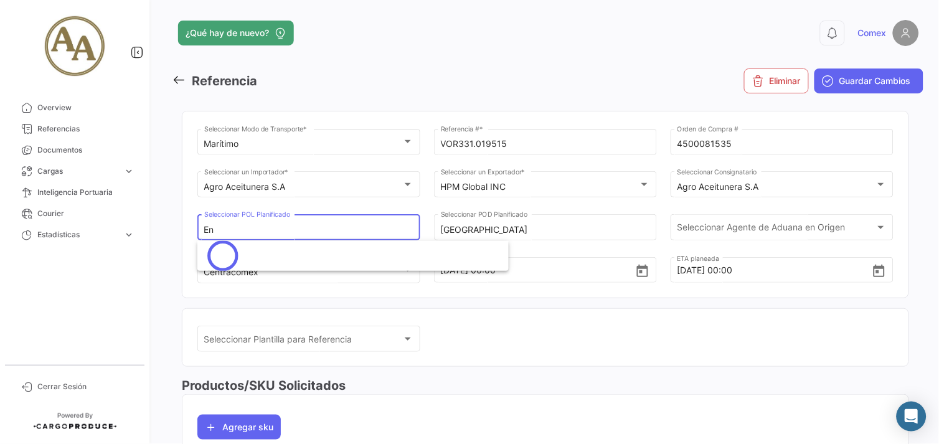
type input "E"
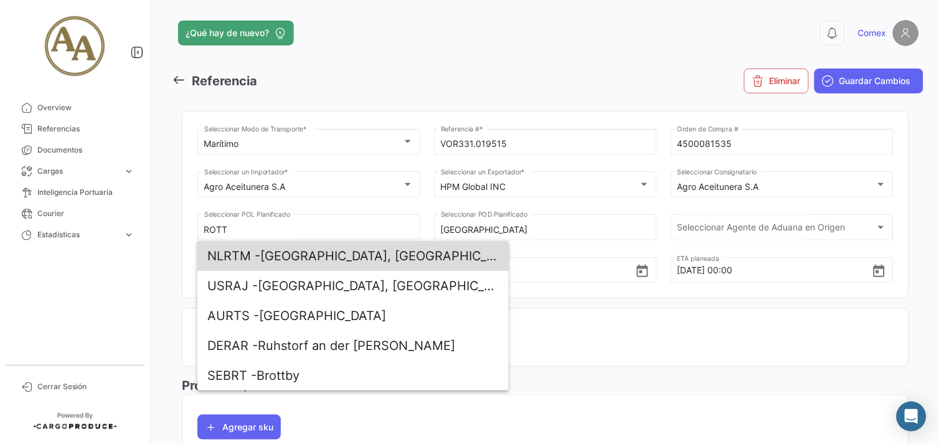
click at [344, 258] on span "NLRTM - [GEOGRAPHIC_DATA], [GEOGRAPHIC_DATA]" at bounding box center [353, 256] width 292 height 30
type input "[GEOGRAPHIC_DATA], [GEOGRAPHIC_DATA]"
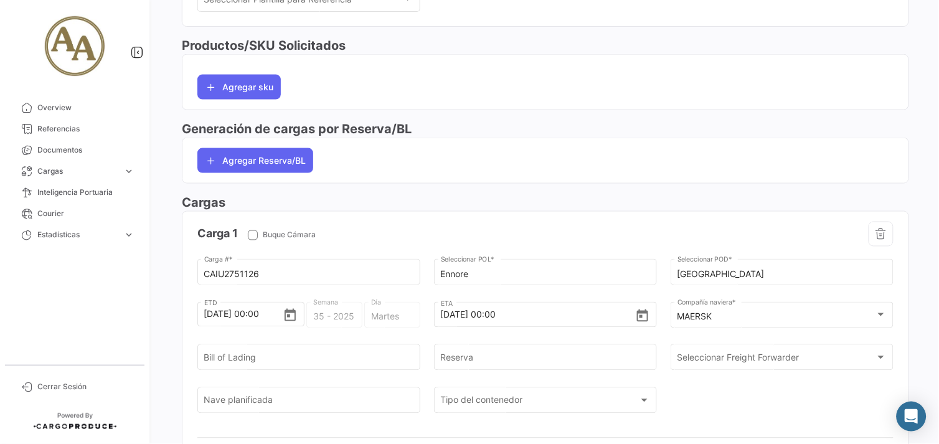
scroll to position [346, 0]
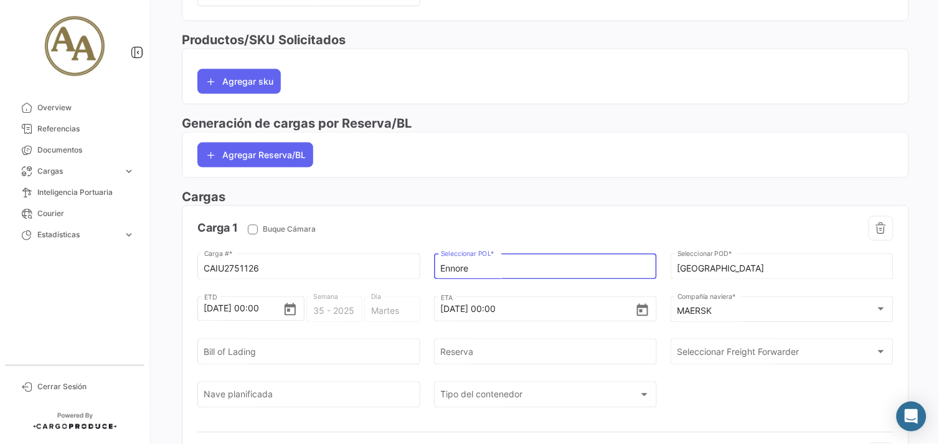
click at [502, 270] on input "Ennore" at bounding box center [546, 269] width 210 height 11
type input "E"
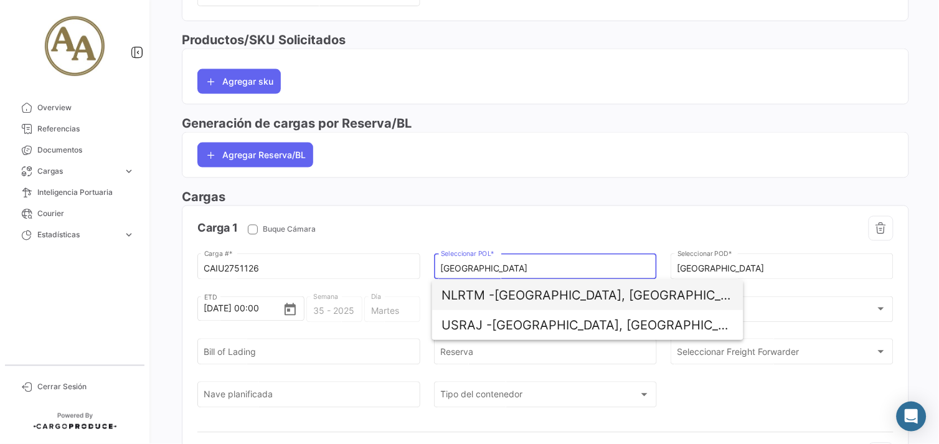
click at [607, 303] on span "NLRTM - [GEOGRAPHIC_DATA], [GEOGRAPHIC_DATA]" at bounding box center [588, 295] width 292 height 30
type input "[GEOGRAPHIC_DATA], [GEOGRAPHIC_DATA]"
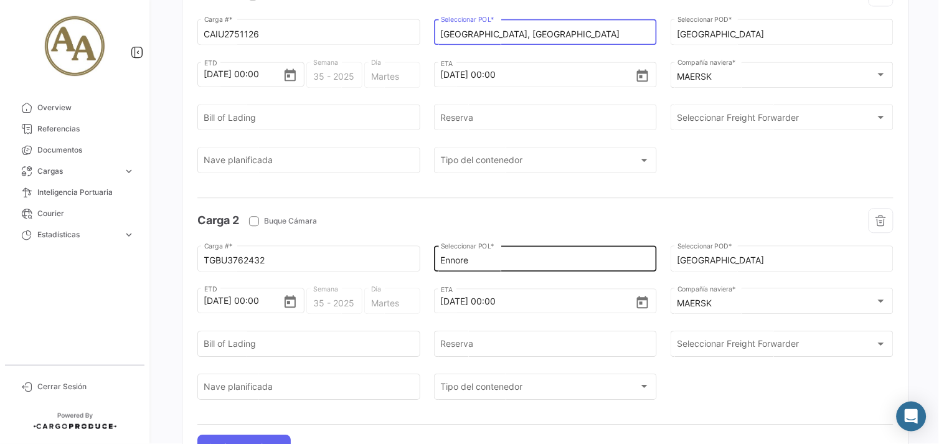
scroll to position [623, 0]
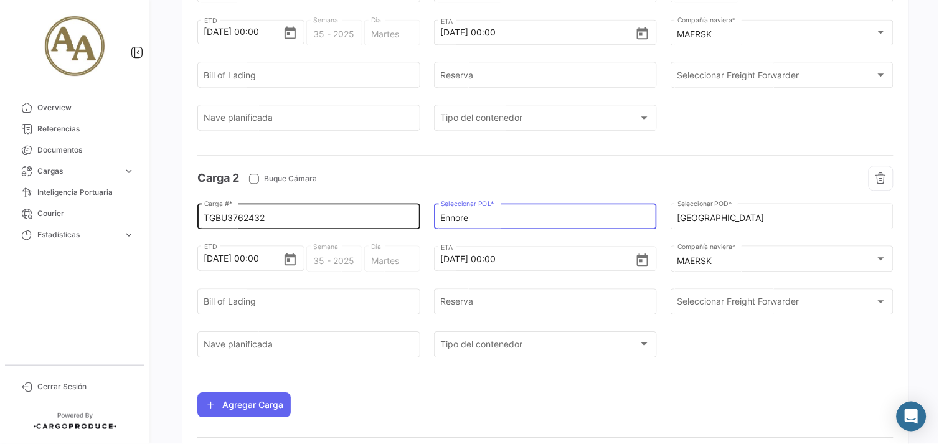
drag, startPoint x: 503, startPoint y: 217, endPoint x: 407, endPoint y: 219, distance: 96.0
click at [407, 219] on div "TGBU3762432 Carga # * Ennore Seleccionar POL * [GEOGRAPHIC_DATA] Seleccionar PO…" at bounding box center [545, 286] width 696 height 171
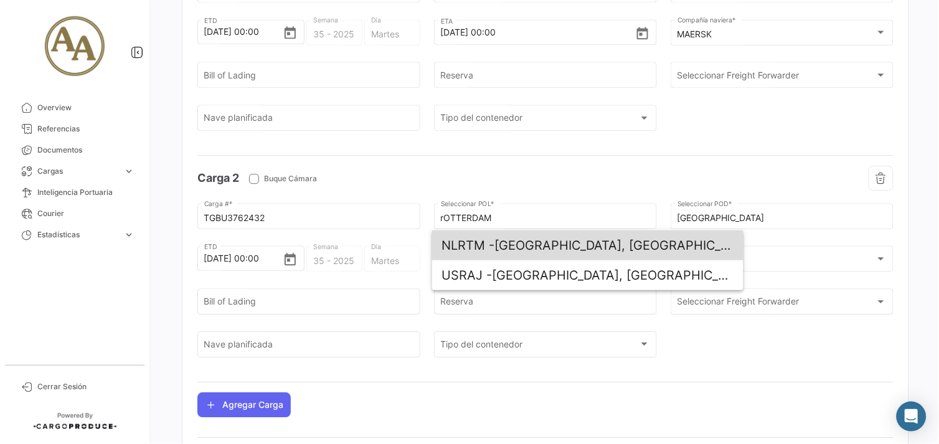
click at [607, 256] on span "NLRTM - [GEOGRAPHIC_DATA], [GEOGRAPHIC_DATA]" at bounding box center [588, 245] width 292 height 30
type input "[GEOGRAPHIC_DATA], [GEOGRAPHIC_DATA]"
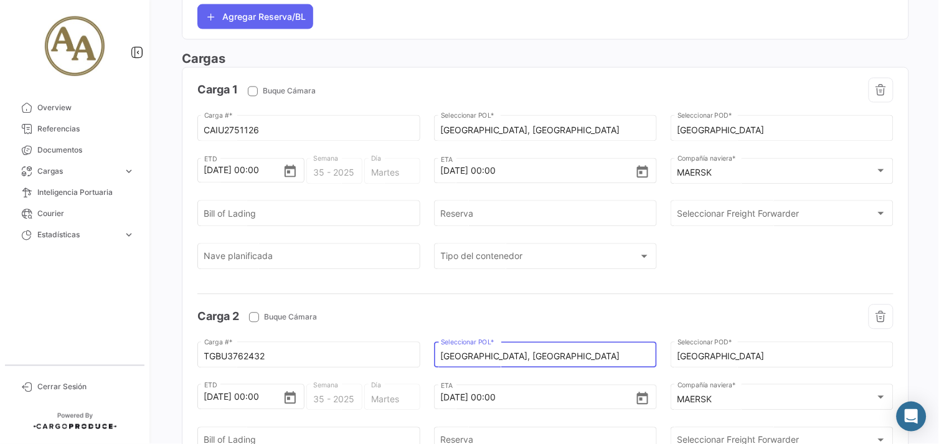
scroll to position [415, 0]
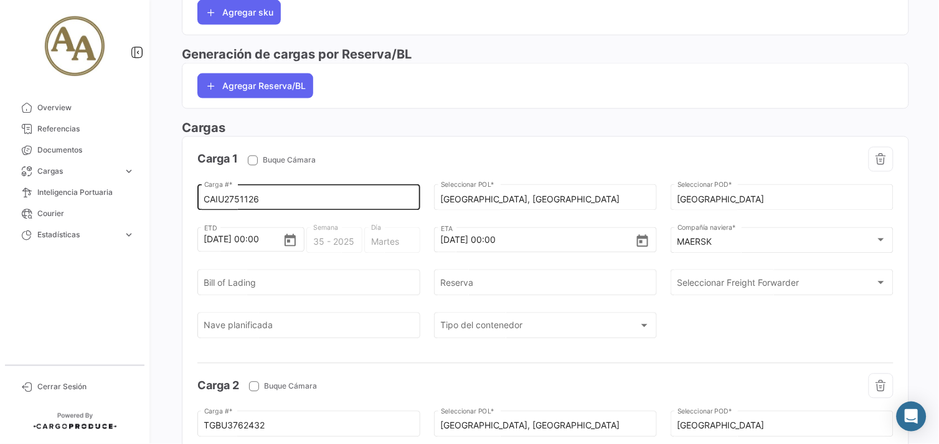
click at [304, 194] on div "CAIU2751126 Carga # *" at bounding box center [309, 196] width 210 height 29
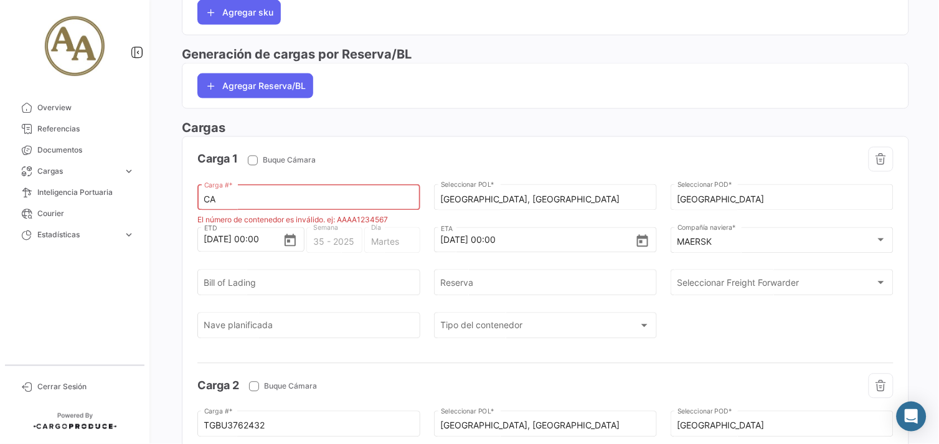
type input "C"
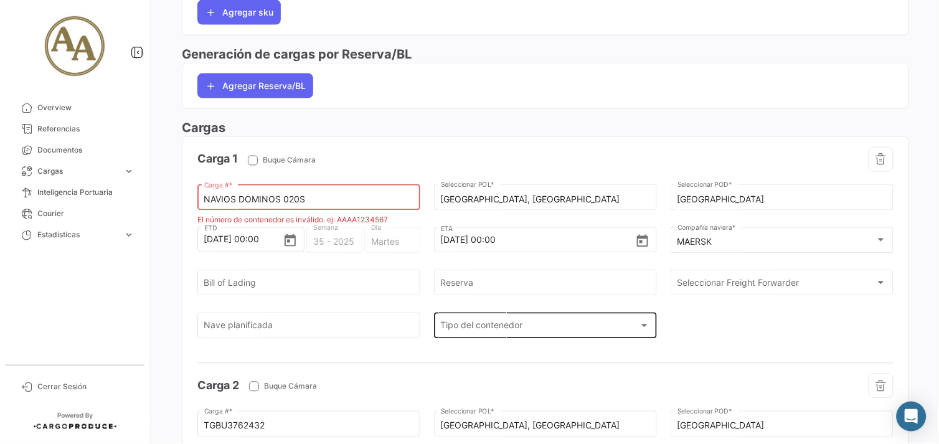
type input "NAVIOS DOMINOS 020S"
click at [577, 333] on div "Tipo del contenedor" at bounding box center [540, 328] width 199 height 11
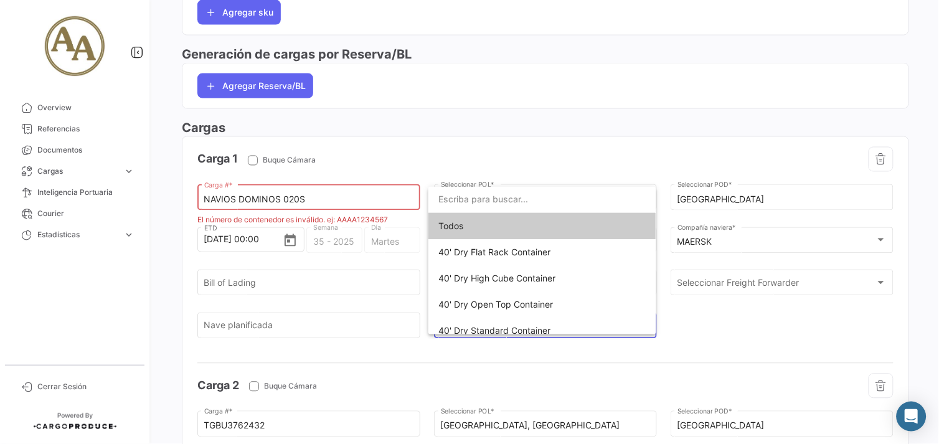
click at [321, 328] on div at bounding box center [469, 222] width 939 height 444
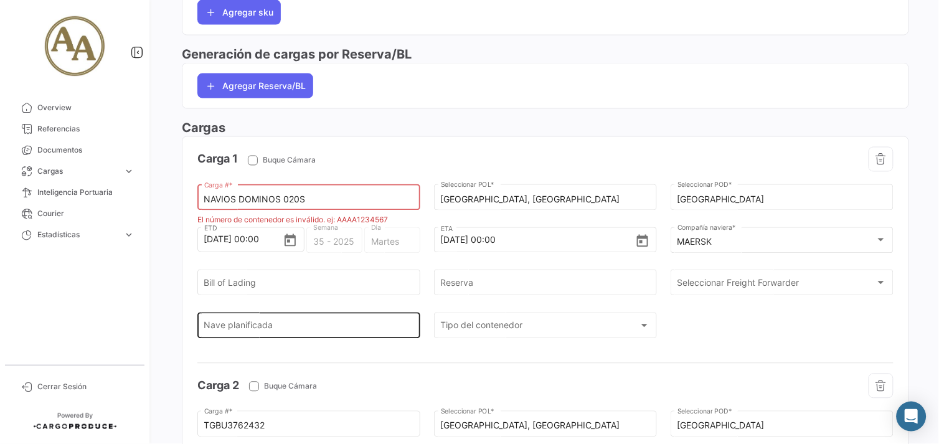
drag, startPoint x: 338, startPoint y: 337, endPoint x: 329, endPoint y: 328, distance: 13.2
click at [337, 337] on div "Nave planificada" at bounding box center [309, 324] width 210 height 29
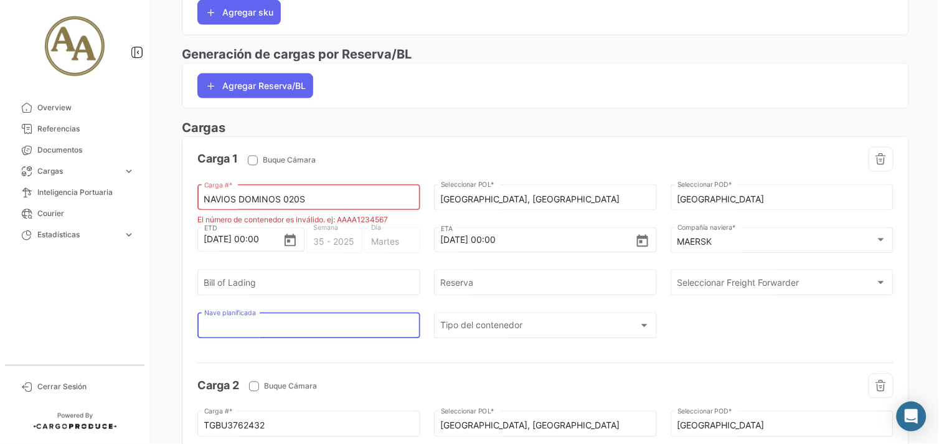
click at [329, 328] on input "Nave planificada" at bounding box center [309, 328] width 210 height 11
drag, startPoint x: 323, startPoint y: 198, endPoint x: 181, endPoint y: 188, distance: 141.8
click at [182, 188] on mat-card "Carga 1 Buque Cámara NAVIOS DOMINOS 020S Carga # * El número de contenedor es i…" at bounding box center [546, 396] width 728 height 520
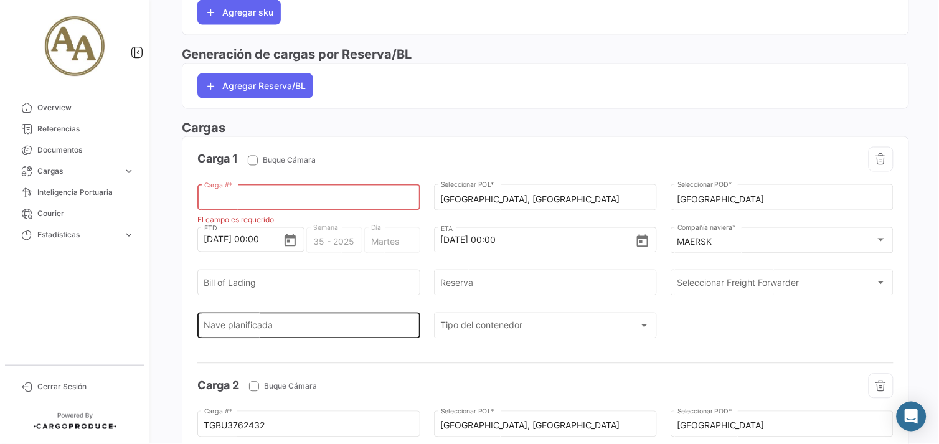
click at [281, 325] on input "Nave planificada" at bounding box center [309, 328] width 210 height 11
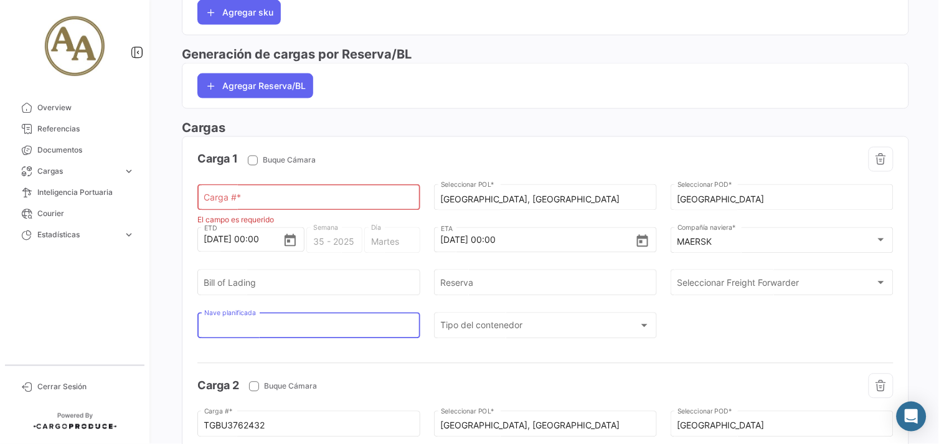
paste input "NAVIOS DOMINOS 020S"
type input "NAVIOS DOMINOS 020S"
click at [365, 368] on div at bounding box center [545, 363] width 696 height 21
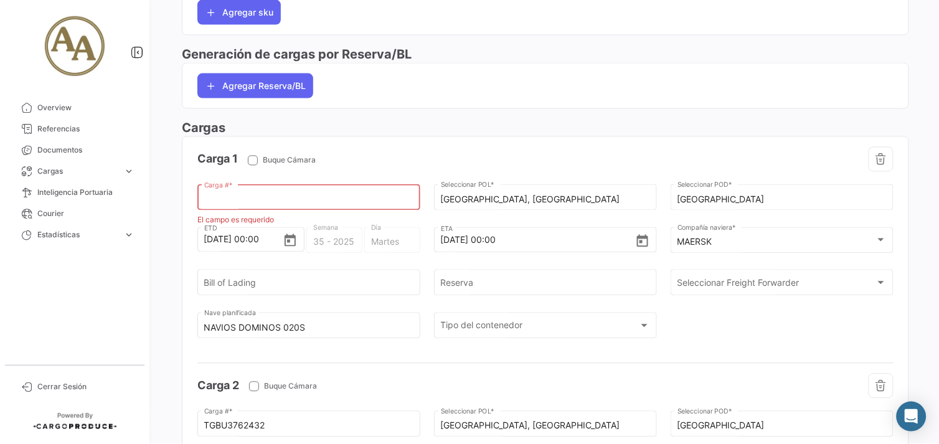
click at [327, 204] on input "Carga # *" at bounding box center [309, 200] width 210 height 11
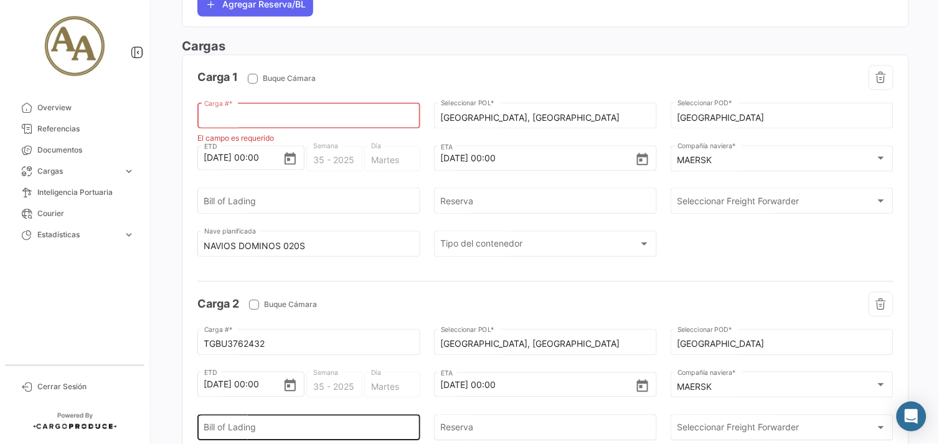
scroll to position [669, 0]
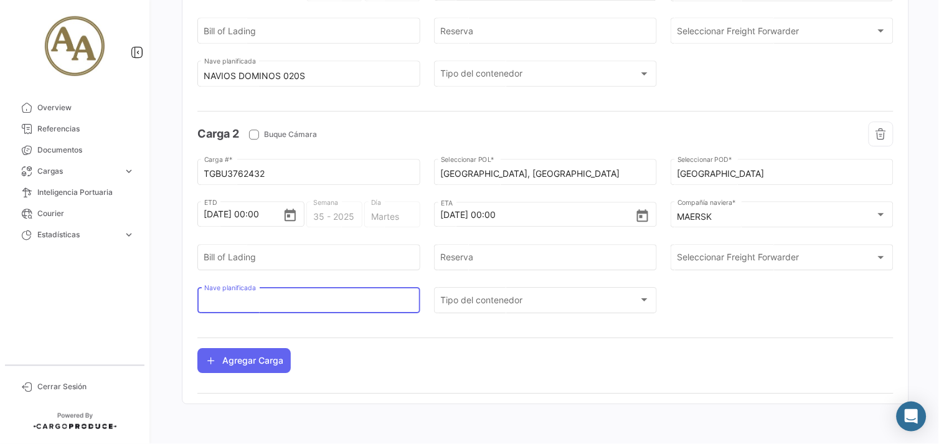
click at [307, 297] on input "Nave planificada" at bounding box center [309, 302] width 210 height 11
paste input "NAVIOS DOMINOS 020S"
type input "NAVIOS DOMINOS 020S"
drag, startPoint x: 298, startPoint y: 166, endPoint x: 172, endPoint y: 177, distance: 126.3
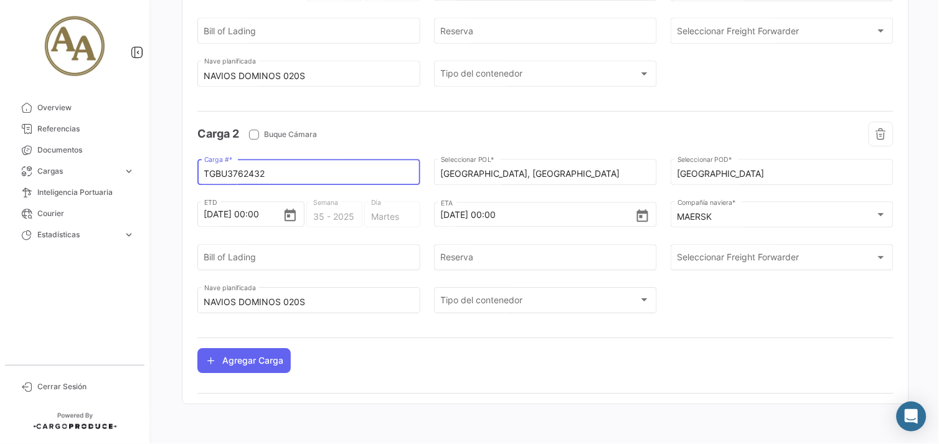
drag, startPoint x: 279, startPoint y: 171, endPoint x: 166, endPoint y: 173, distance: 113.4
click at [166, 173] on div "¿Qué hay de nuevo? 0 Comex Referencia Eliminar Guardar Cambios Marítimo Selecci…" at bounding box center [545, 222] width 787 height 444
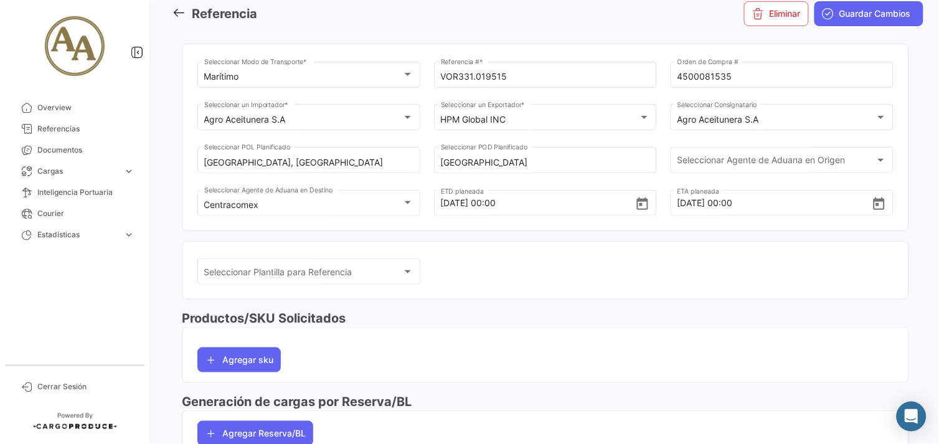
scroll to position [0, 0]
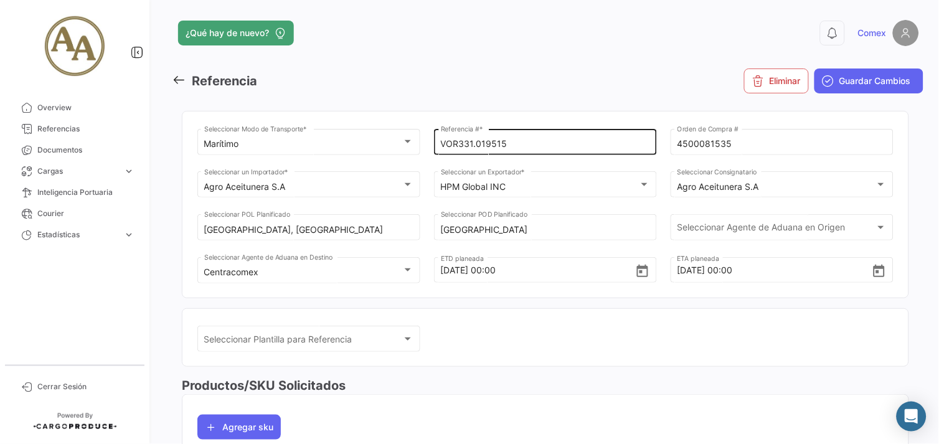
type input "NL804883749B02"
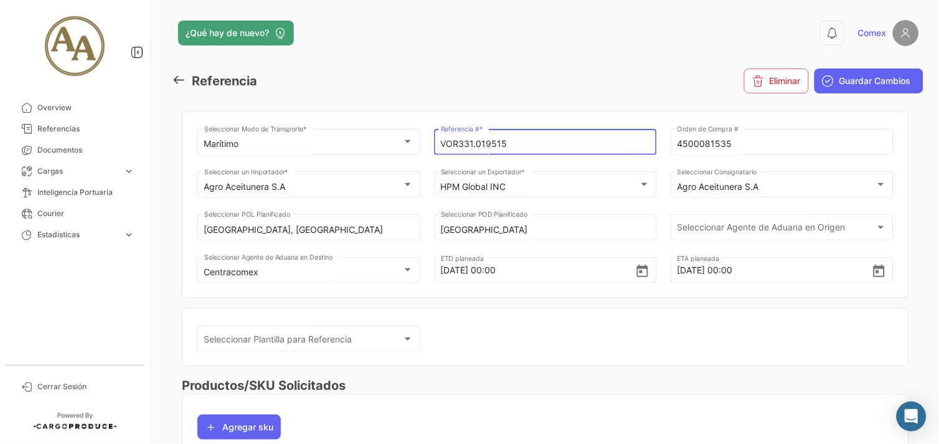
drag, startPoint x: 520, startPoint y: 145, endPoint x: 402, endPoint y: 167, distance: 119.1
click at [394, 145] on div "Marítimo Seleccionar Modo de Transporte * VOR331.019515 Referencia # * 45000815…" at bounding box center [545, 211] width 696 height 171
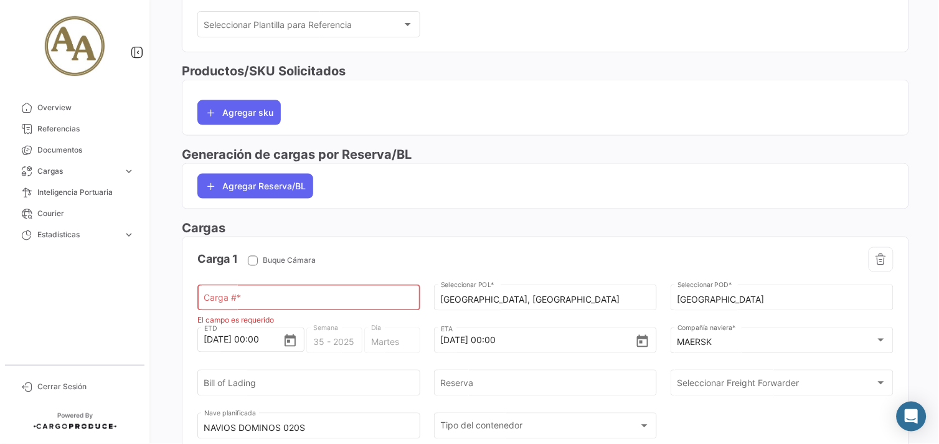
scroll to position [346, 0]
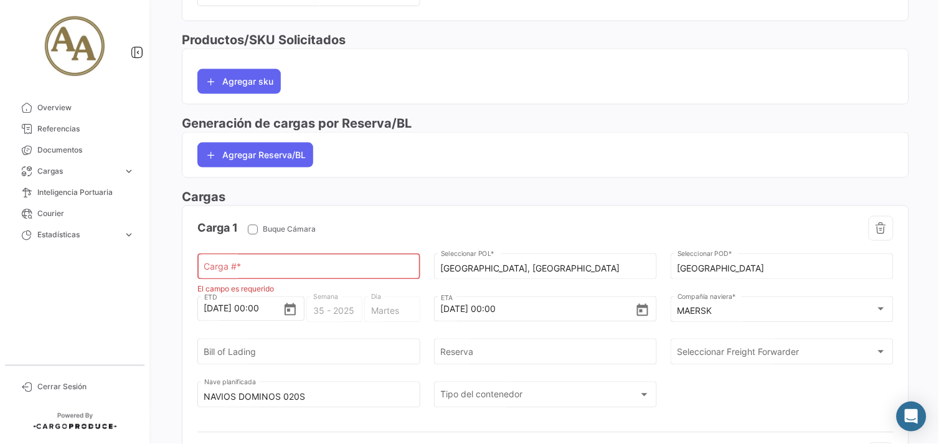
drag, startPoint x: 269, startPoint y: 271, endPoint x: 284, endPoint y: 272, distance: 15.0
click at [268, 271] on input "Carga # *" at bounding box center [309, 269] width 210 height 11
paste input "VOR331.019515"
drag, startPoint x: 239, startPoint y: 270, endPoint x: 309, endPoint y: 287, distance: 72.2
click at [240, 271] on input "VOR331.019515" at bounding box center [309, 269] width 210 height 11
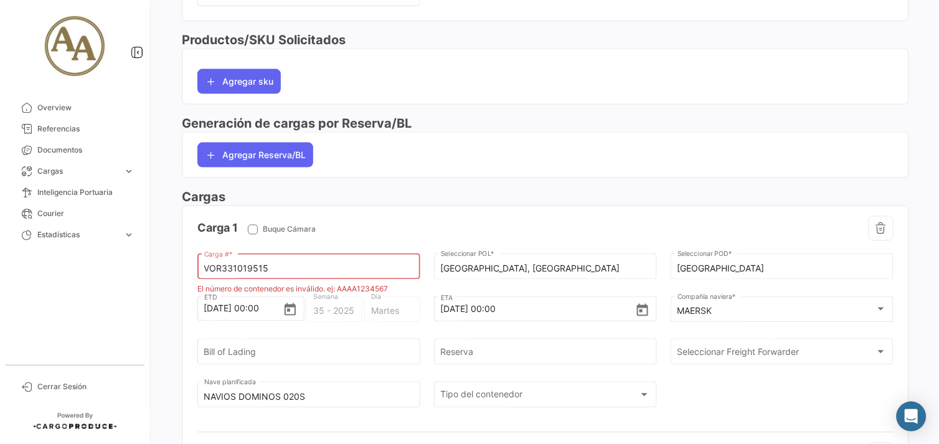
type input "VOR331019515"
click at [430, 222] on div "Carga 1 Buque Cámara" at bounding box center [371, 228] width 348 height 25
drag, startPoint x: 298, startPoint y: 270, endPoint x: 178, endPoint y: 262, distance: 119.9
click at [174, 265] on div "Marítimo Seleccionar Modo de Transporte * VOR331.019515 Referencia # * 45000815…" at bounding box center [546, 245] width 748 height 981
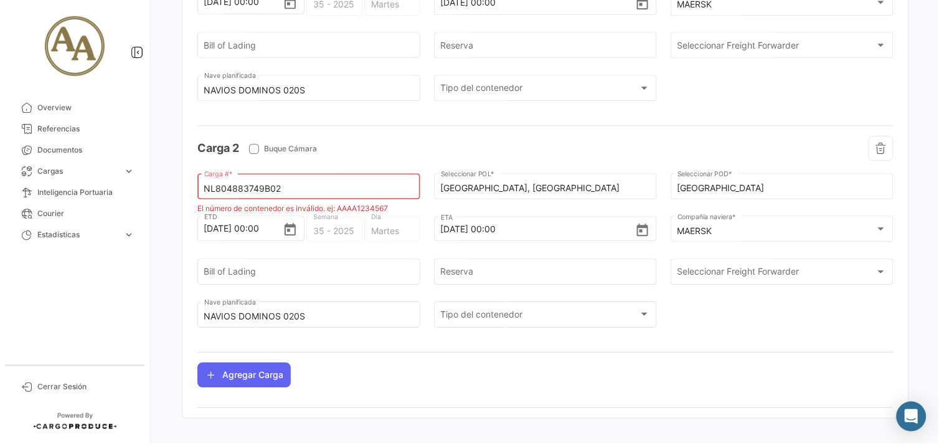
scroll to position [669, 0]
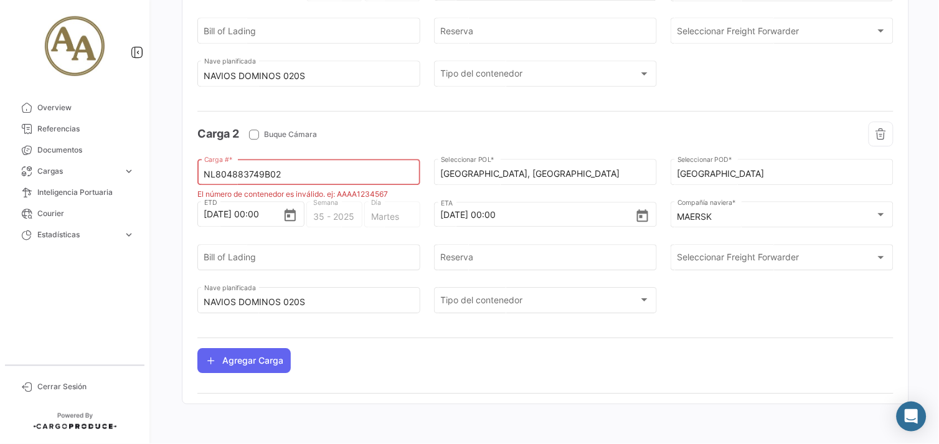
click at [343, 191] on div "NL804883749B02 Carga # *" at bounding box center [308, 178] width 223 height 39
drag, startPoint x: 338, startPoint y: 163, endPoint x: 351, endPoint y: 200, distance: 39.0
click at [339, 163] on div "NL804883749B02 Carga # *" at bounding box center [309, 171] width 210 height 29
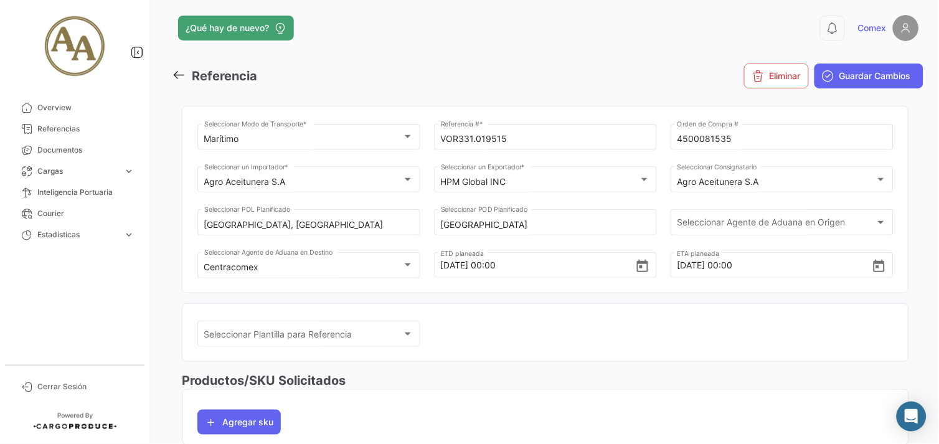
scroll to position [0, 0]
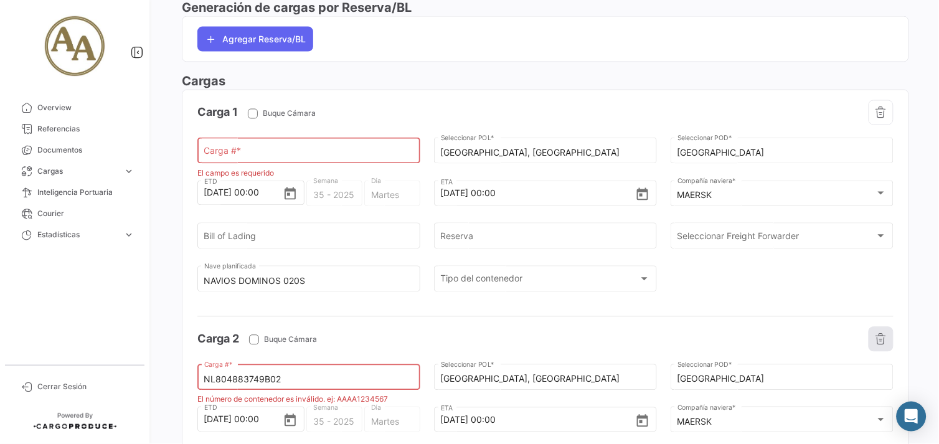
click at [875, 333] on button "button" at bounding box center [881, 339] width 25 height 25
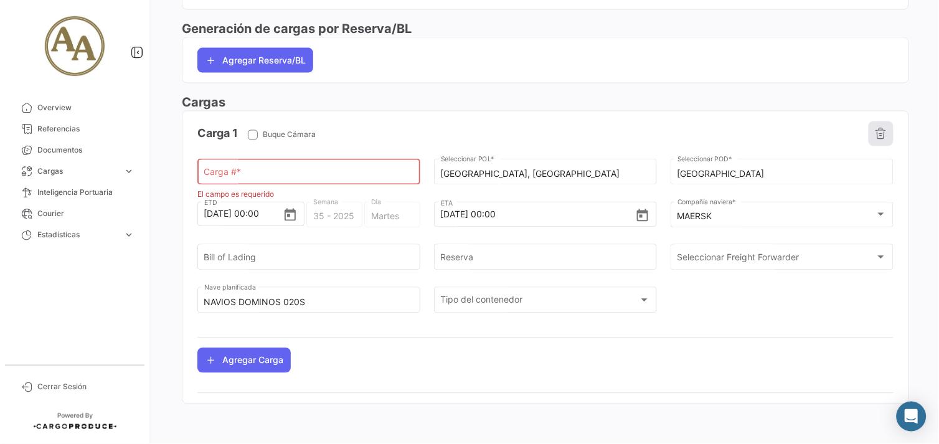
click at [874, 141] on button "button" at bounding box center [881, 133] width 25 height 25
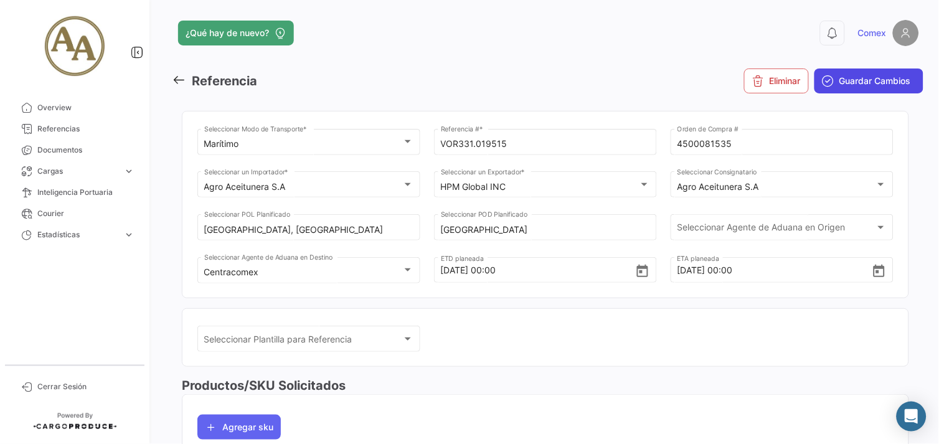
click at [858, 85] on span "Guardar Cambios" at bounding box center [876, 81] width 72 height 12
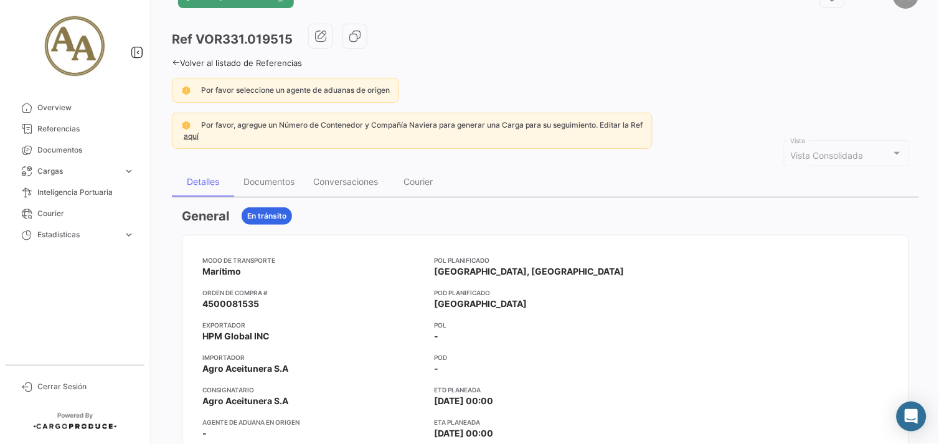
scroll to position [69, 0]
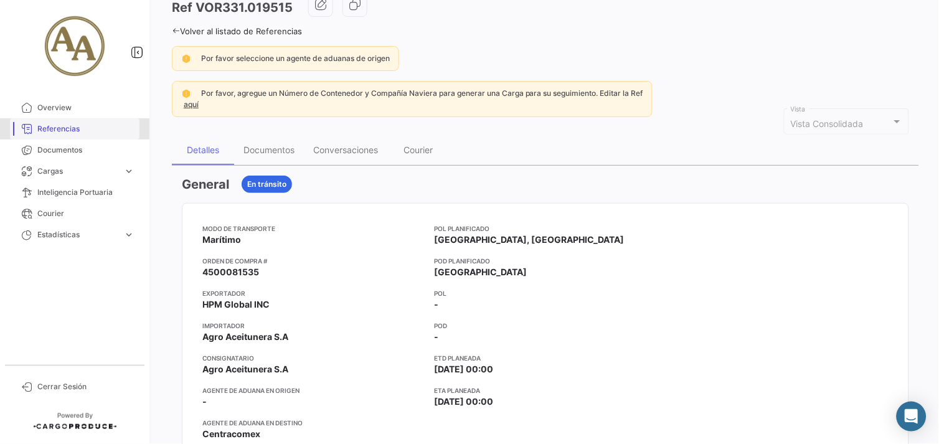
click at [60, 129] on span "Referencias" at bounding box center [85, 128] width 97 height 11
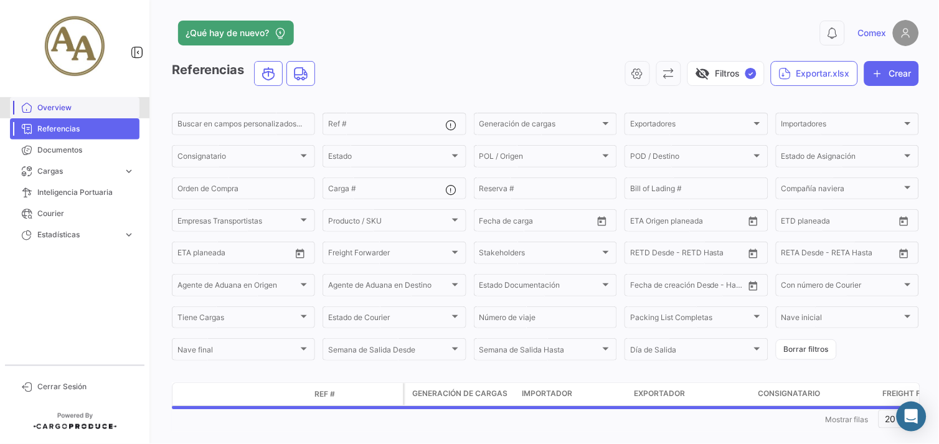
click at [60, 110] on span "Overview" at bounding box center [85, 107] width 97 height 11
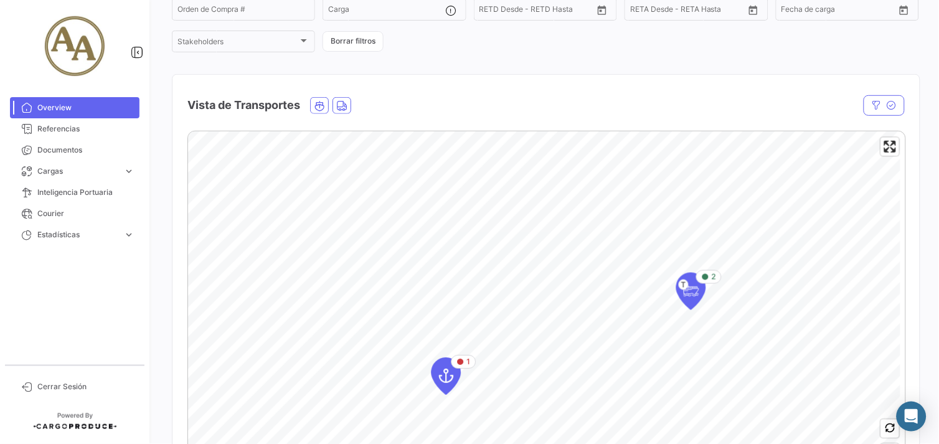
scroll to position [207, 0]
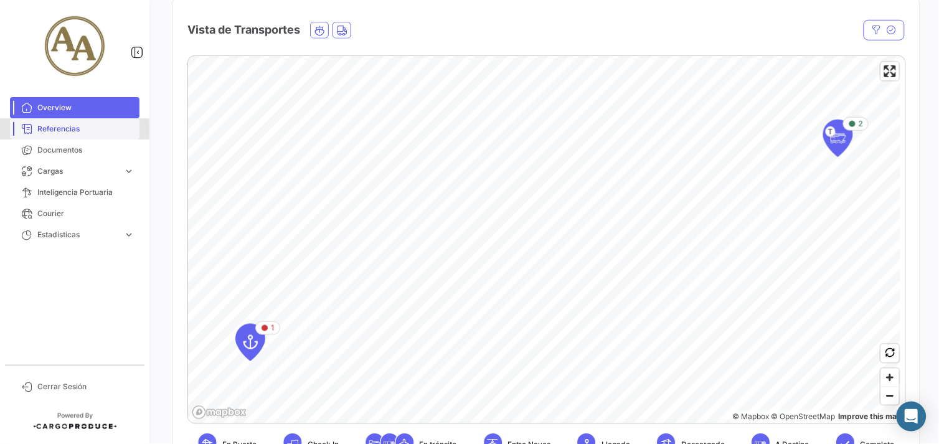
click at [47, 131] on span "Referencias" at bounding box center [85, 128] width 97 height 11
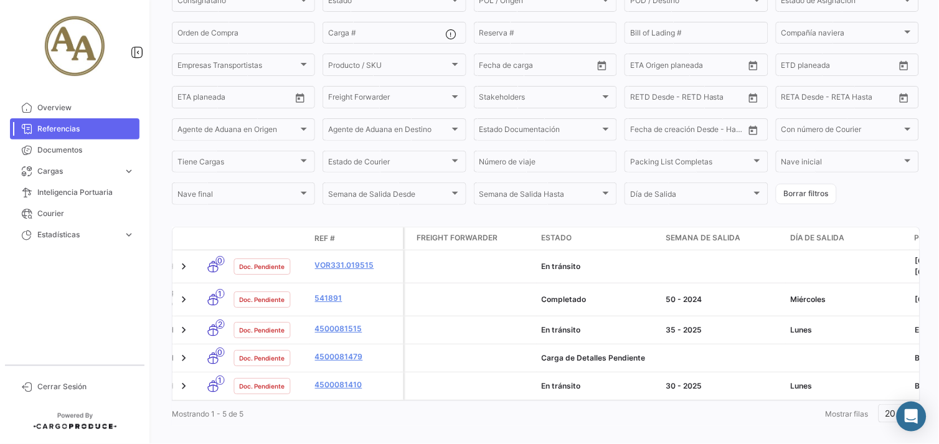
scroll to position [0, 305]
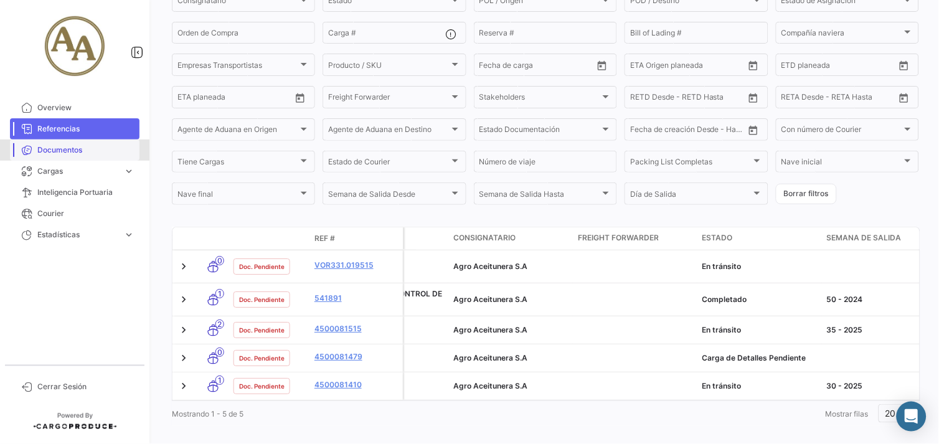
click at [71, 148] on span "Documentos" at bounding box center [85, 150] width 97 height 11
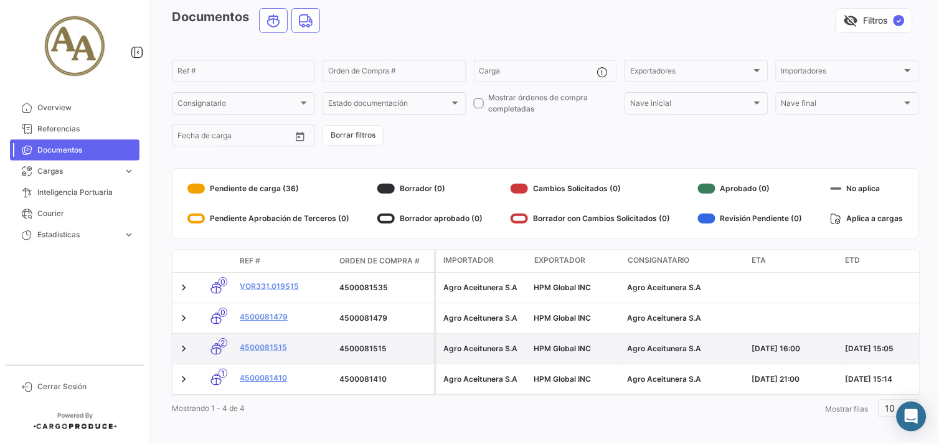
scroll to position [69, 0]
